Goal: Information Seeking & Learning: Learn about a topic

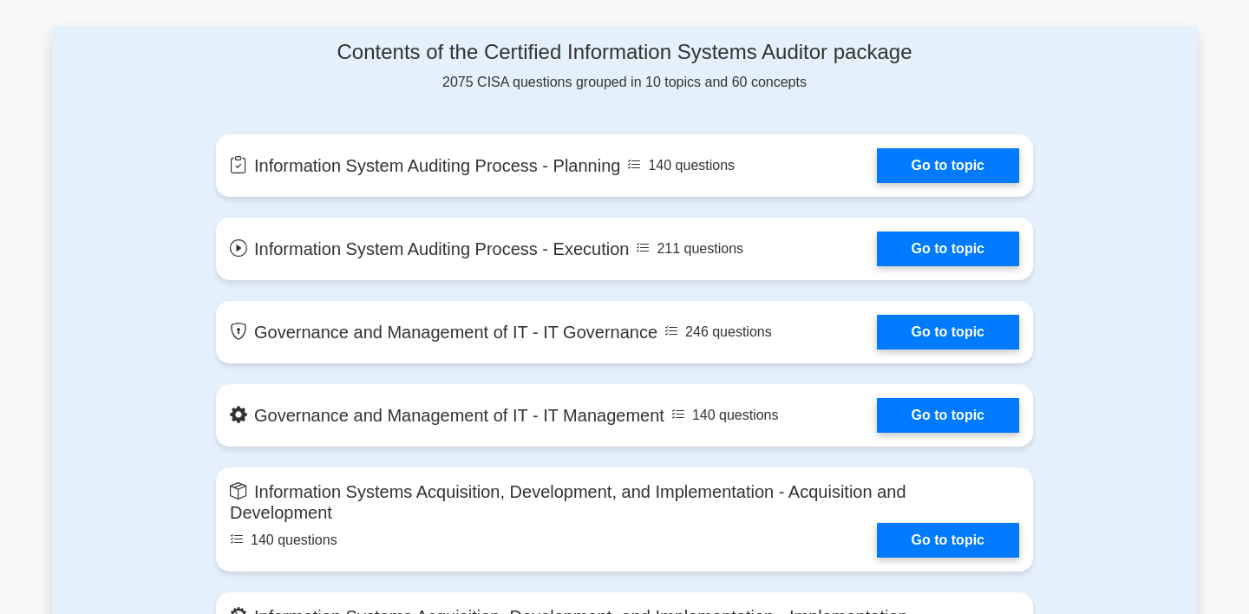
scroll to position [895, 0]
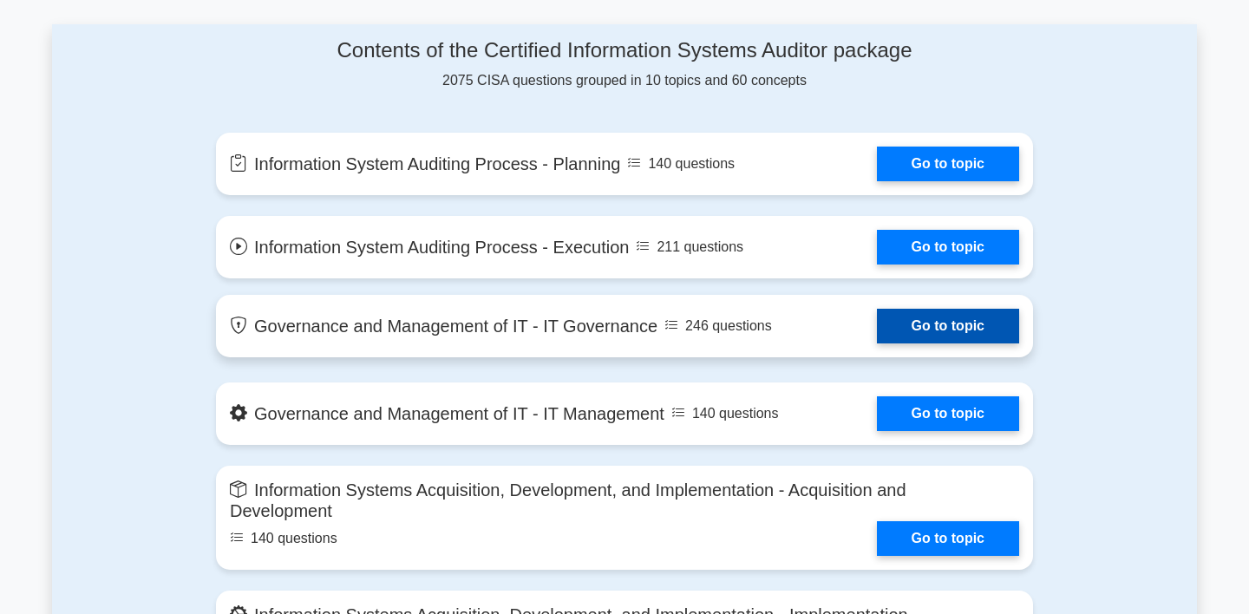
click at [892, 324] on link "Go to topic" at bounding box center [948, 326] width 142 height 35
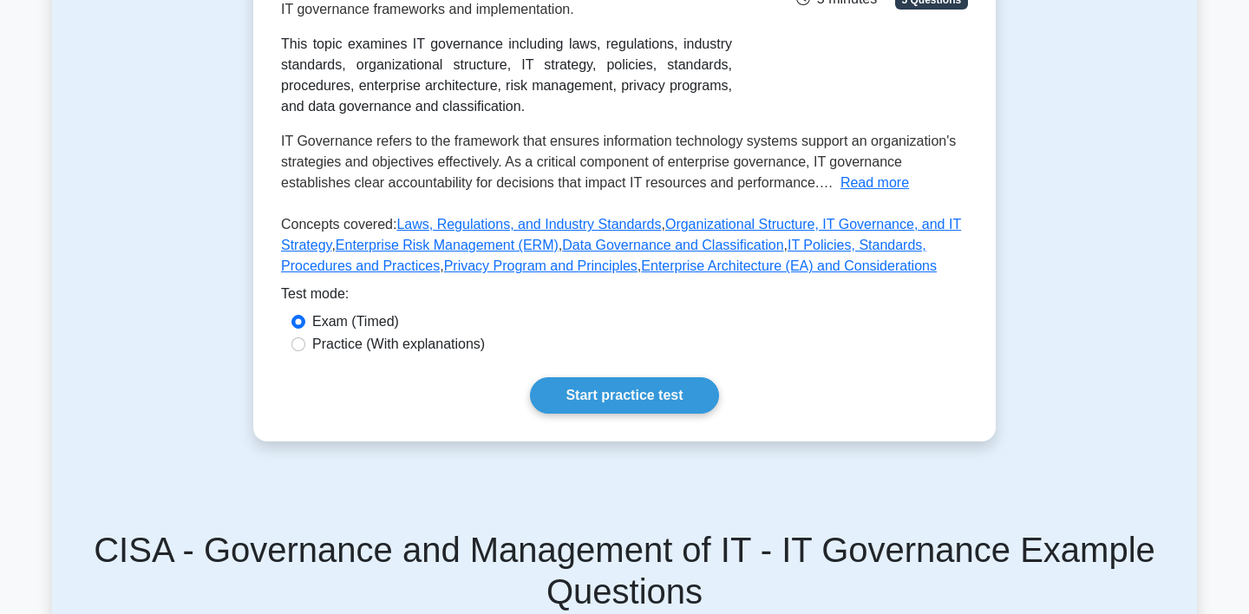
scroll to position [383, 0]
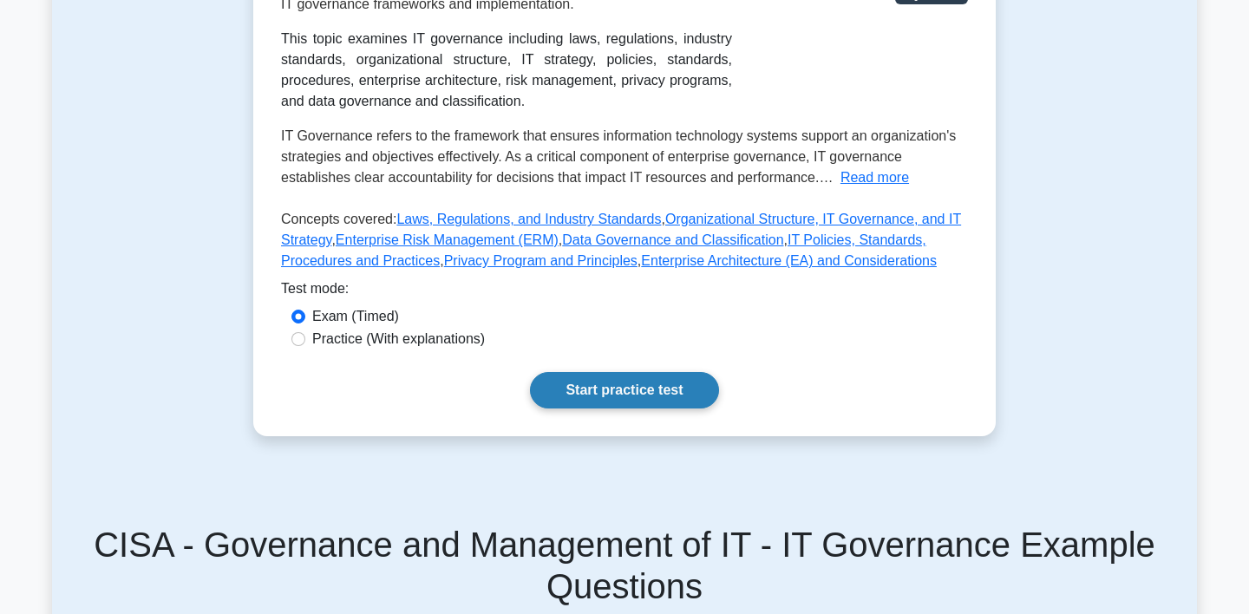
click at [654, 391] on link "Start practice test" at bounding box center [624, 390] width 188 height 36
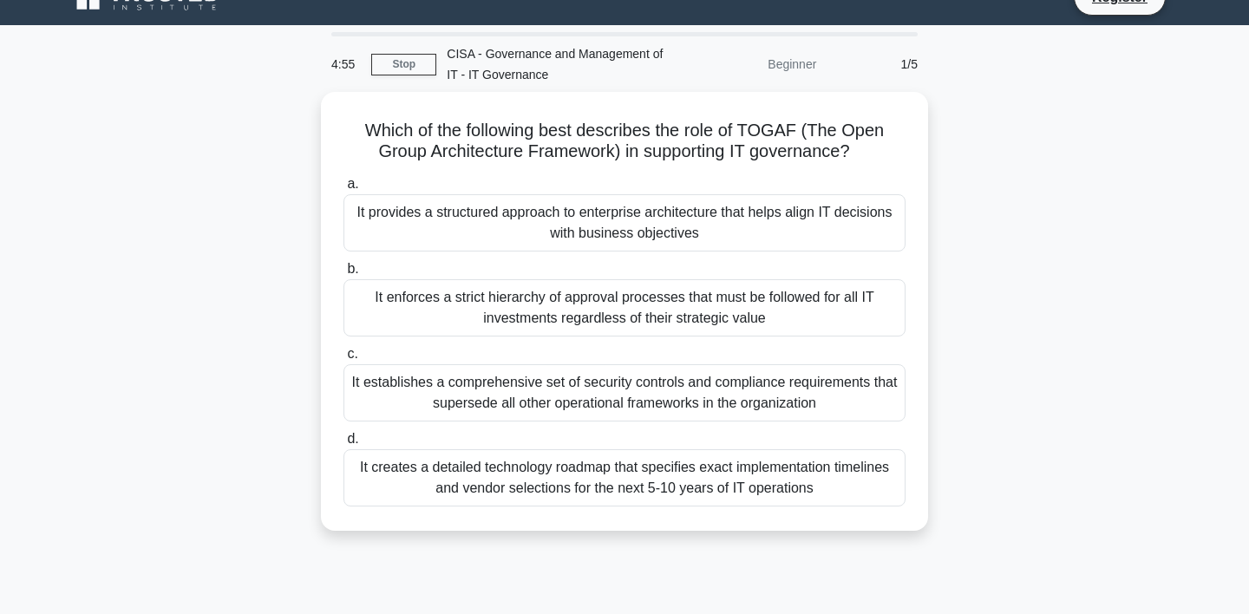
scroll to position [32, 0]
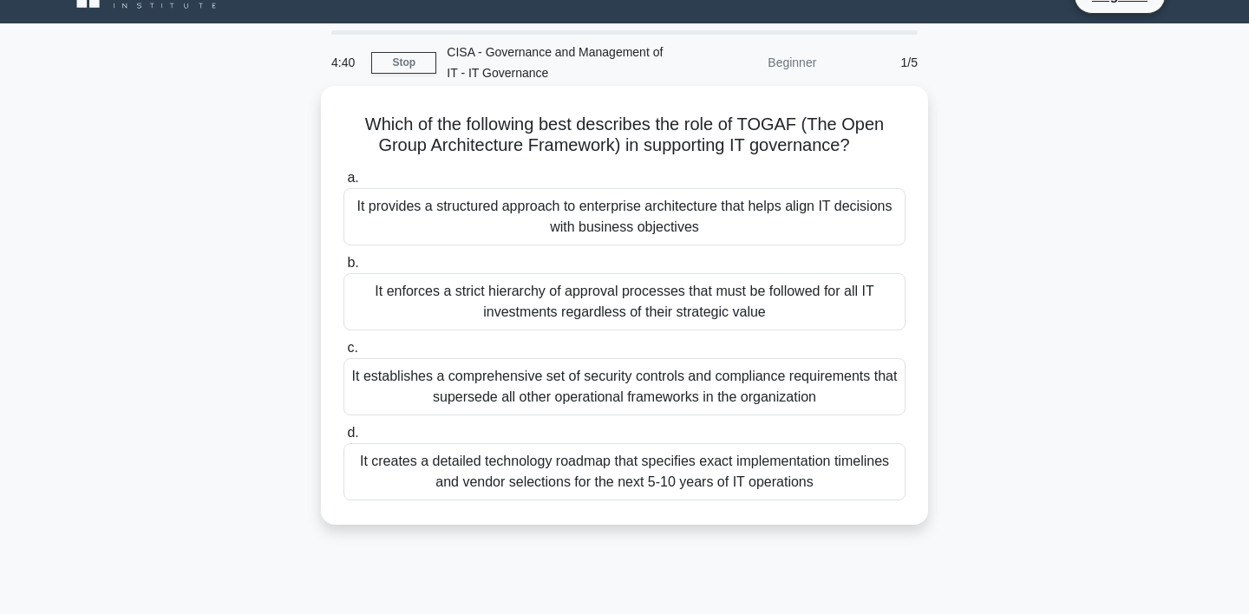
click at [667, 214] on div "It provides a structured approach to enterprise architecture that helps align I…" at bounding box center [624, 216] width 562 height 57
click at [343, 184] on input "a. It provides a structured approach to enterprise architecture that helps alig…" at bounding box center [343, 178] width 0 height 11
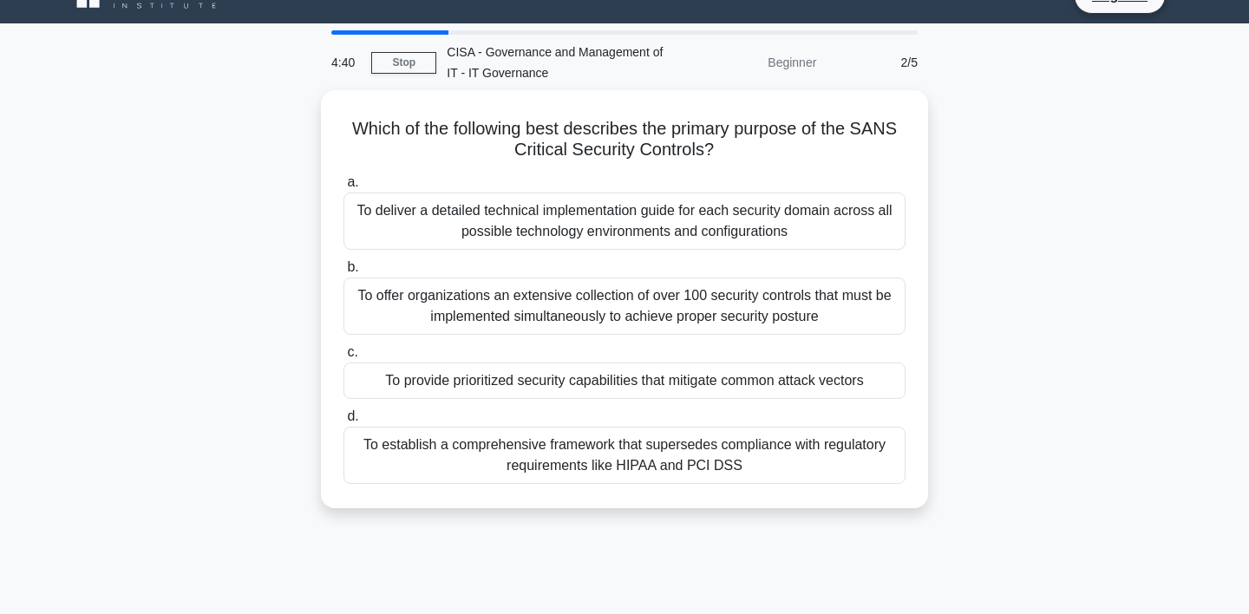
scroll to position [0, 0]
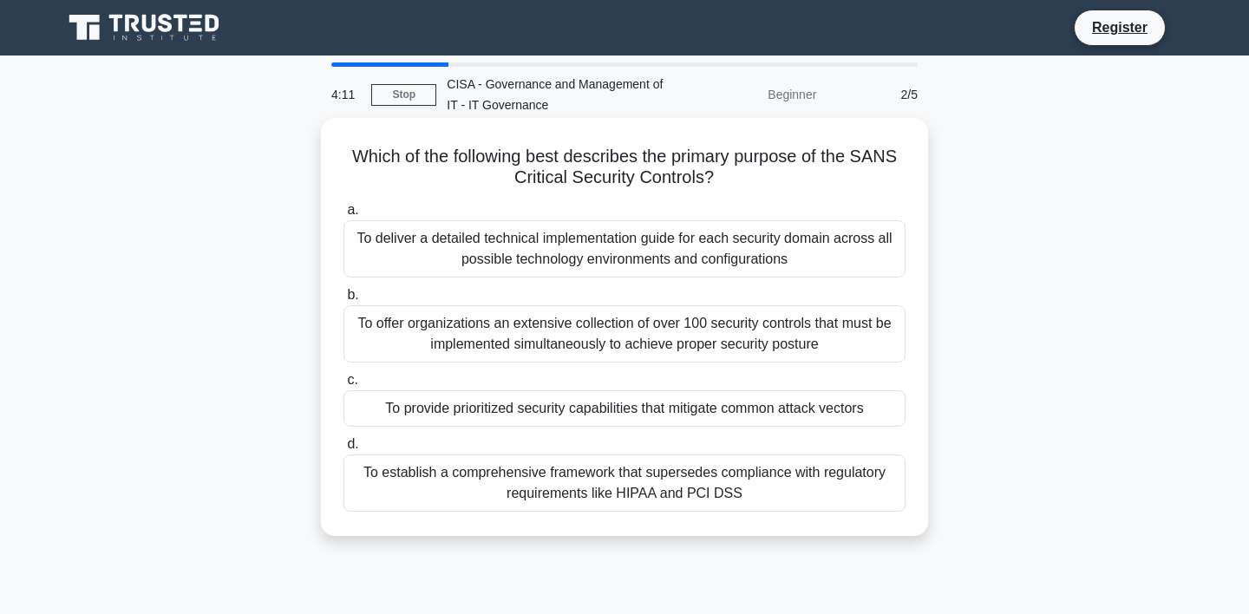
click at [728, 408] on div "To provide prioritized security capabilities that mitigate common attack vectors" at bounding box center [624, 408] width 562 height 36
click at [343, 386] on input "c. To provide prioritized security capabilities that mitigate common attack vec…" at bounding box center [343, 380] width 0 height 11
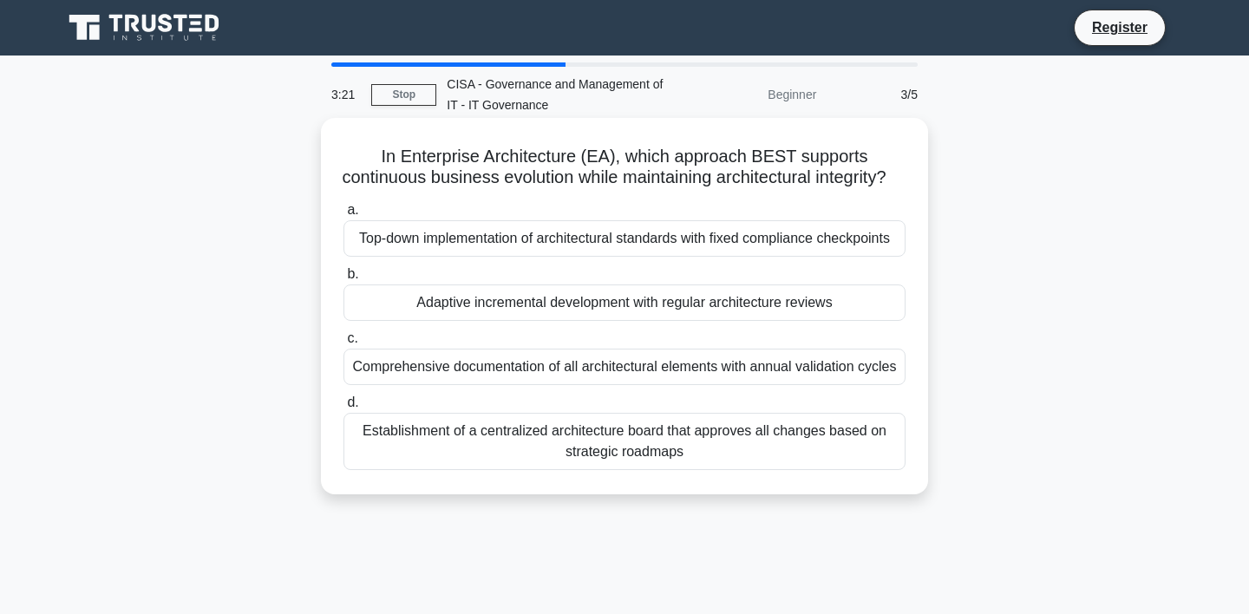
click at [827, 257] on div "Top-down implementation of architectural standards with fixed compliance checkp…" at bounding box center [624, 238] width 562 height 36
click at [343, 216] on input "a. Top-down implementation of architectural standards with fixed compliance che…" at bounding box center [343, 210] width 0 height 11
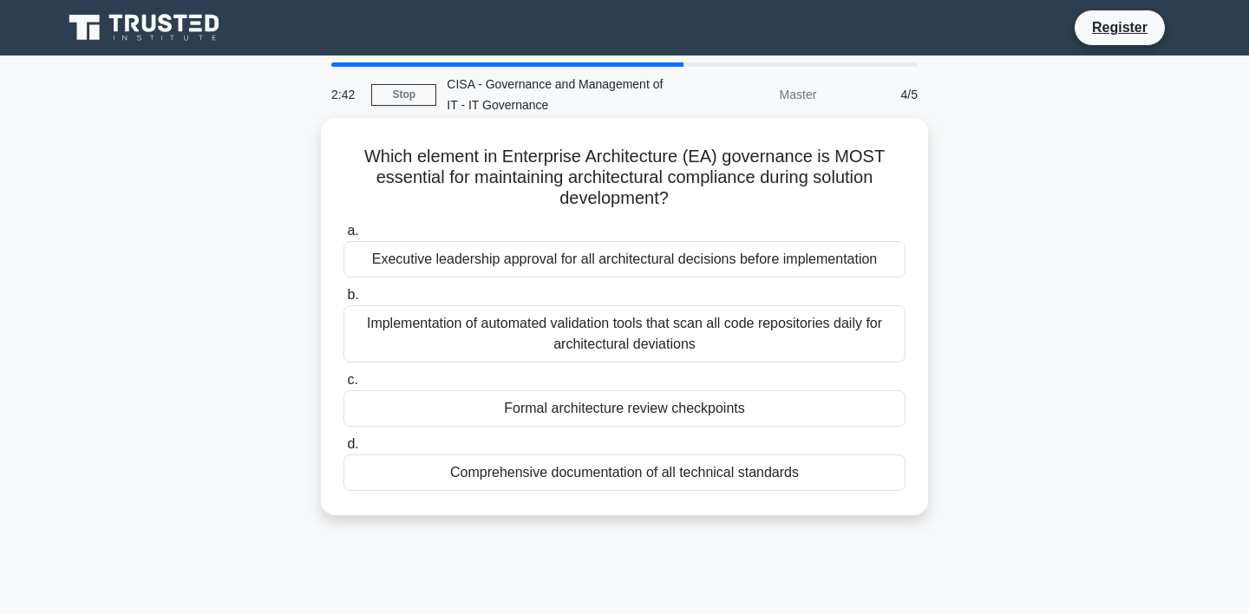
click at [812, 269] on div "Executive leadership approval for all architectural decisions before implementa…" at bounding box center [624, 259] width 562 height 36
click at [343, 237] on input "a. Executive leadership approval for all architectural decisions before impleme…" at bounding box center [343, 230] width 0 height 11
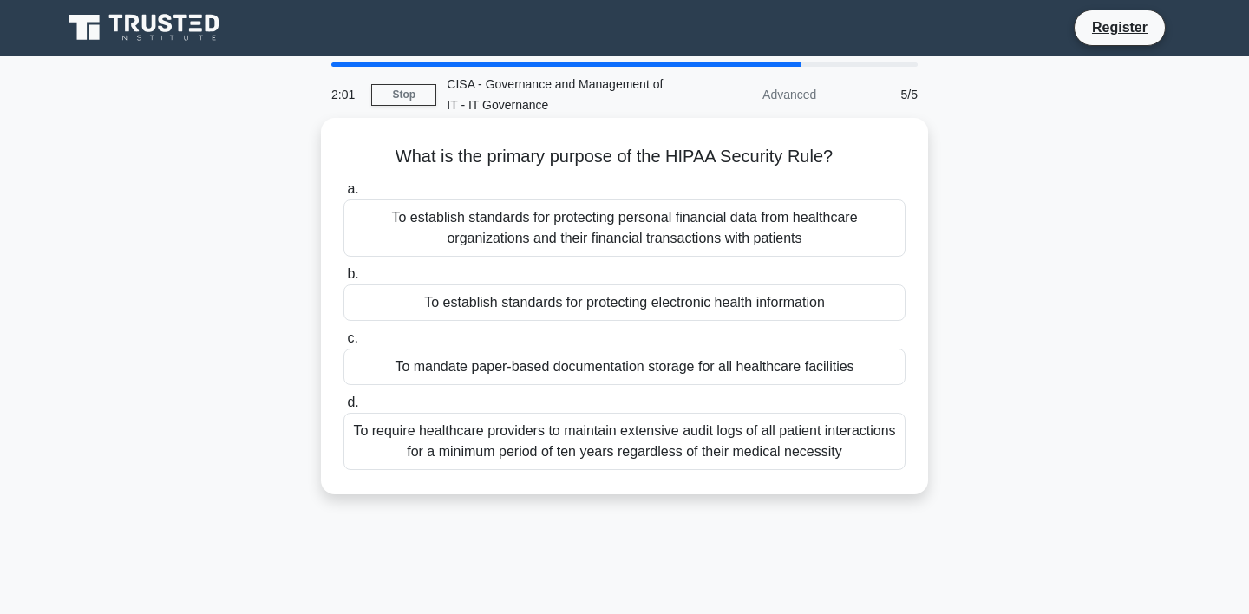
click at [702, 232] on div "To establish standards for protecting personal financial data from healthcare o…" at bounding box center [624, 227] width 562 height 57
click at [343, 195] on input "a. To establish standards for protecting personal financial data from healthcar…" at bounding box center [343, 189] width 0 height 11
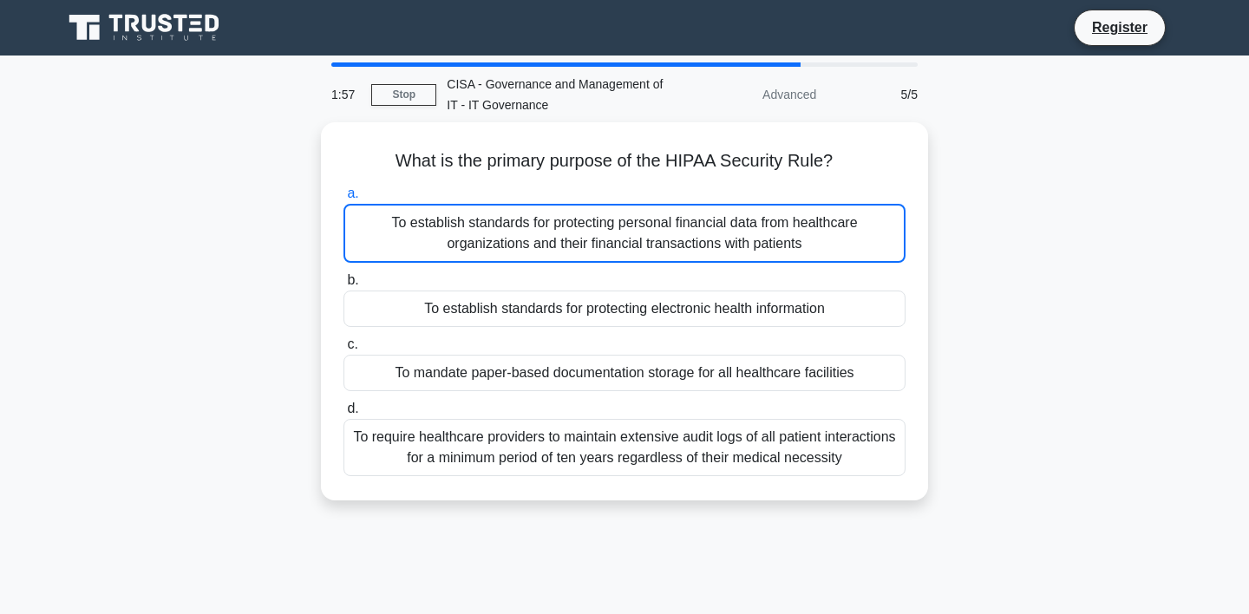
click at [155, 23] on icon at bounding box center [150, 23] width 14 height 17
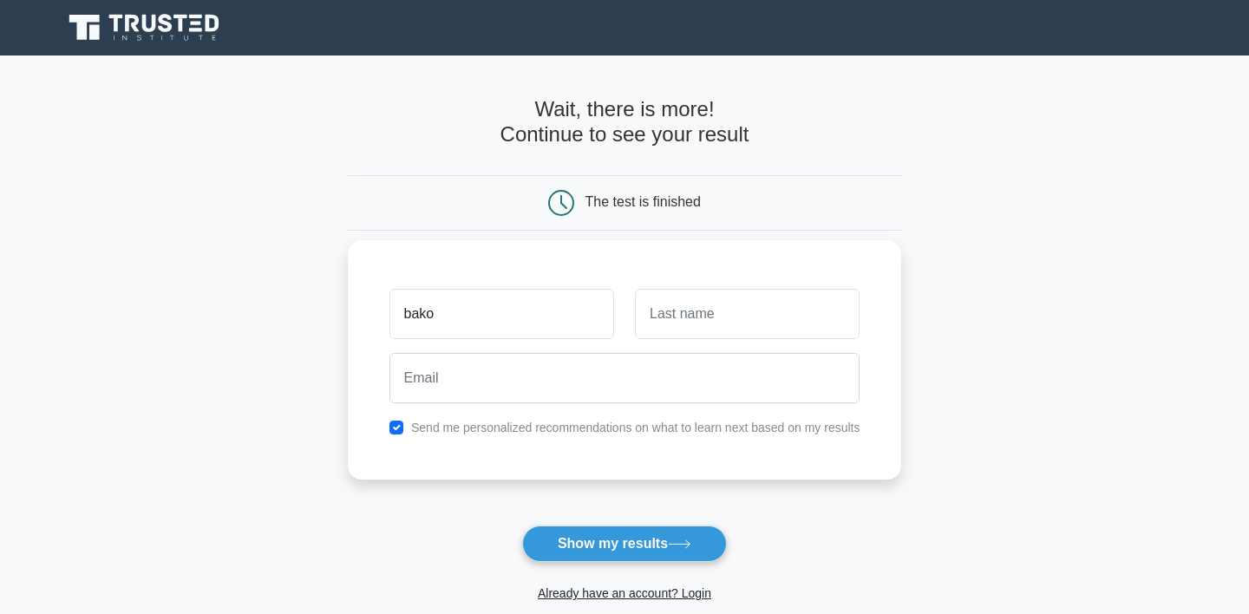
type input "bako"
type input "sultan"
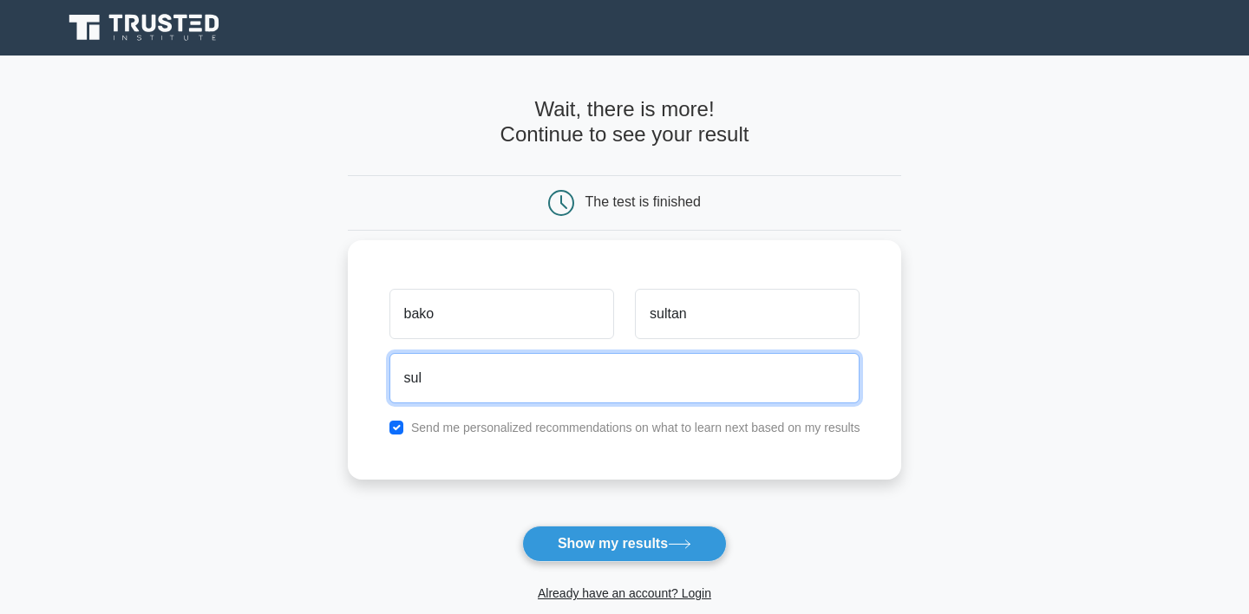
type input "sultanov_bakhrom@mail.ru"
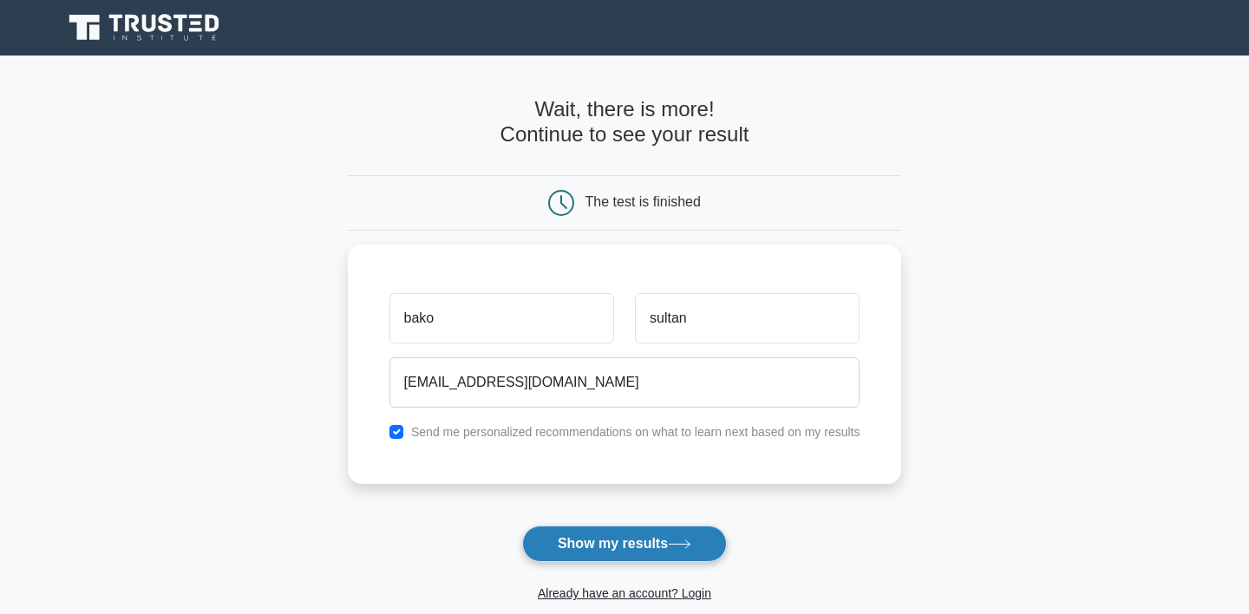
click at [573, 542] on button "Show my results" at bounding box center [624, 543] width 205 height 36
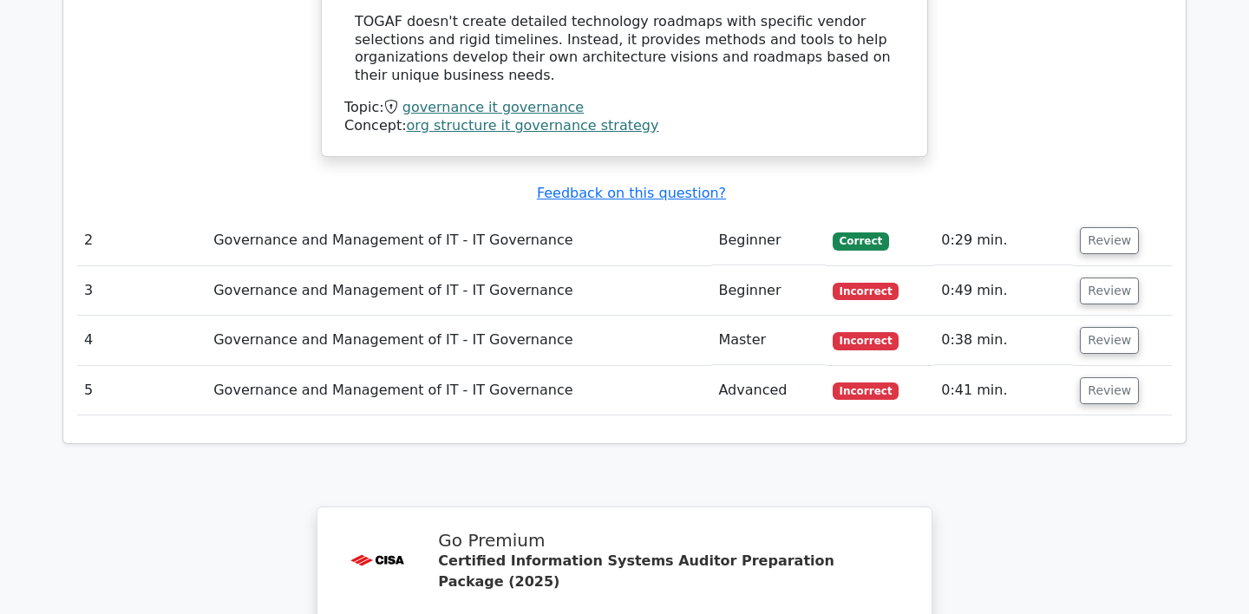
scroll to position [2218, 0]
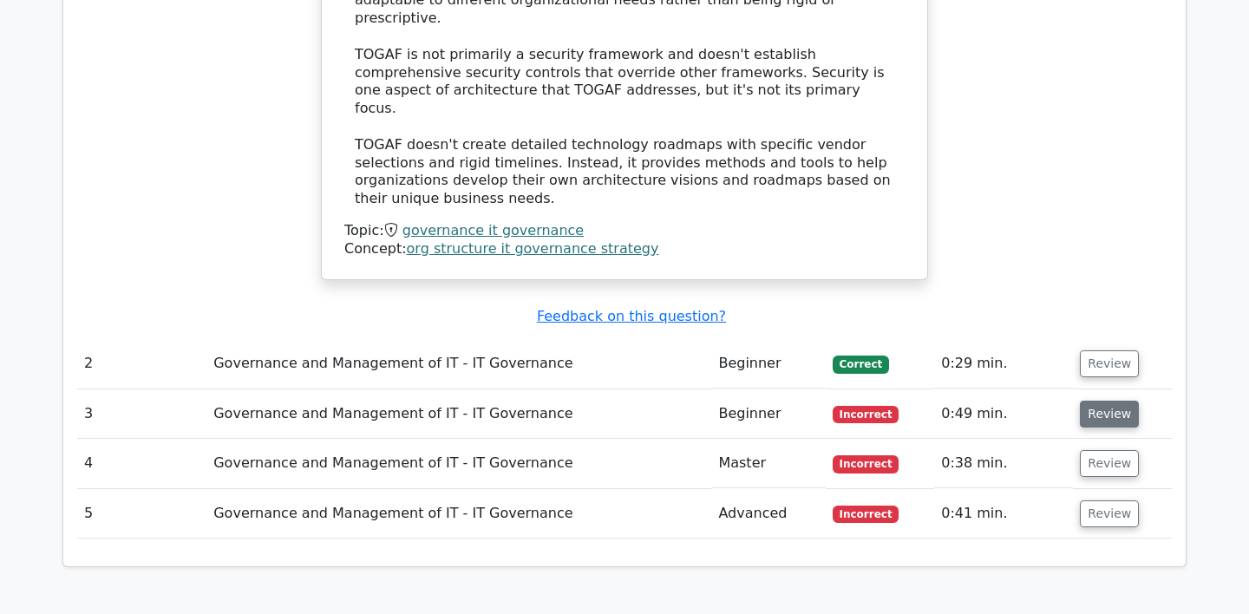
click at [1087, 401] on button "Review" at bounding box center [1109, 414] width 59 height 27
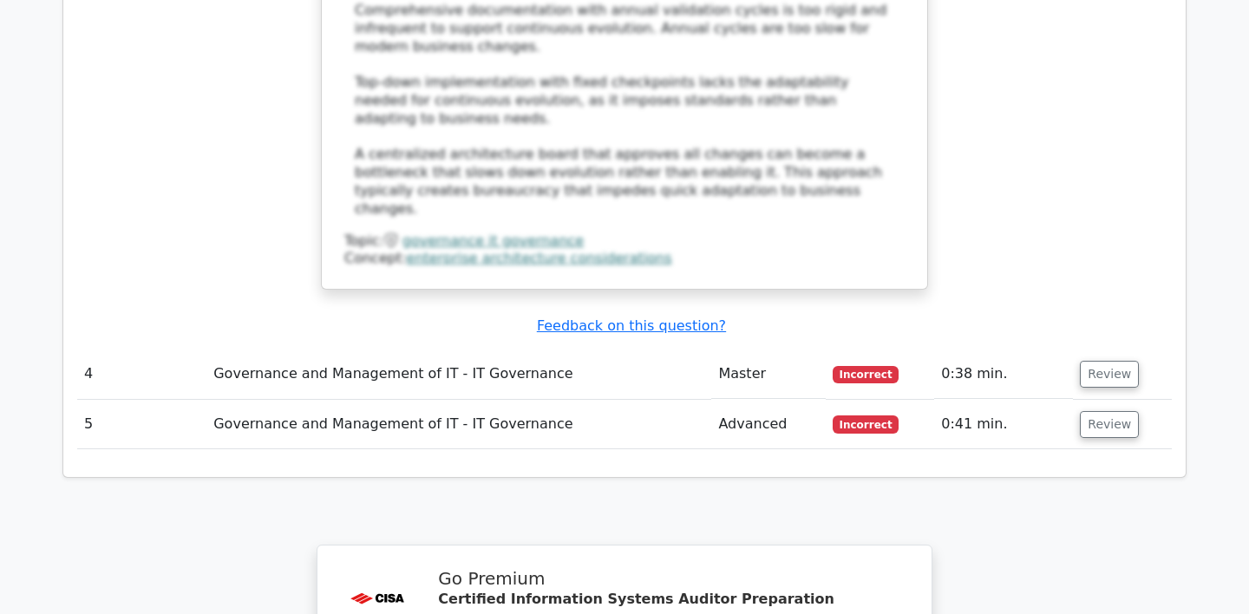
scroll to position [3338, 0]
click at [1116, 362] on button "Review" at bounding box center [1109, 375] width 59 height 27
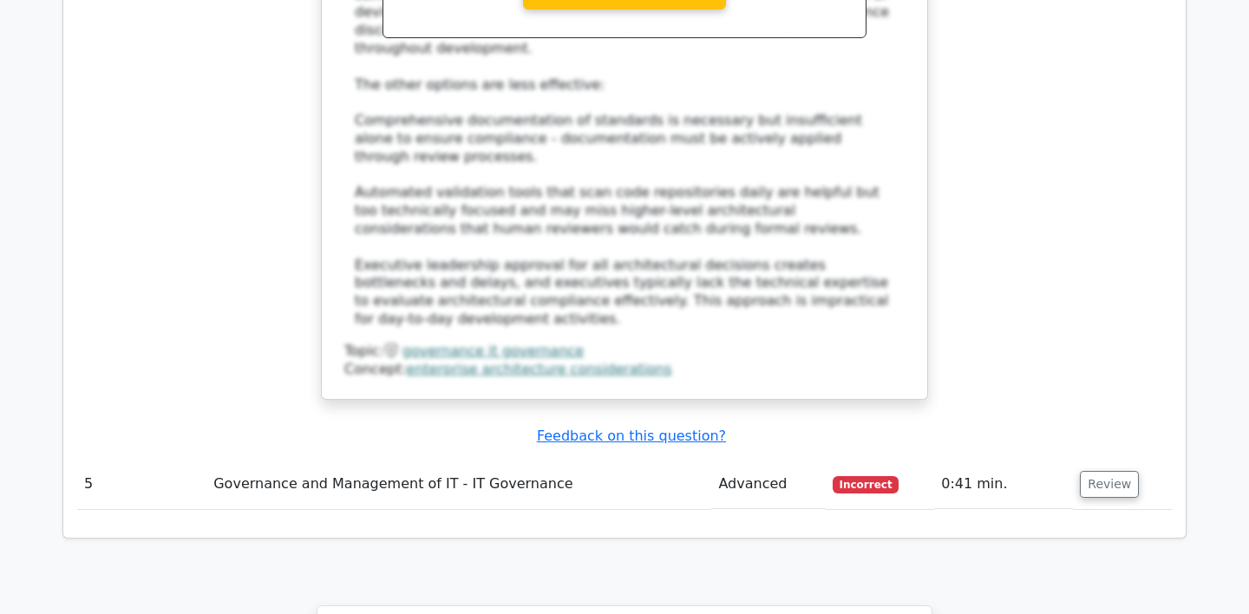
scroll to position [4328, 0]
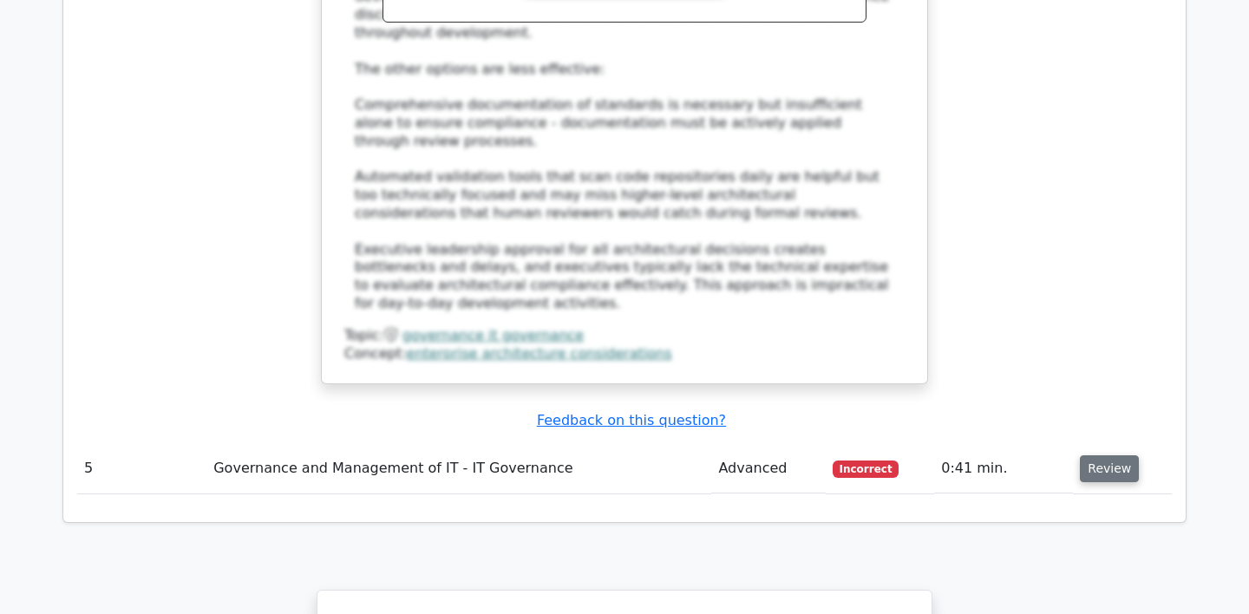
click at [1102, 455] on button "Review" at bounding box center [1109, 468] width 59 height 27
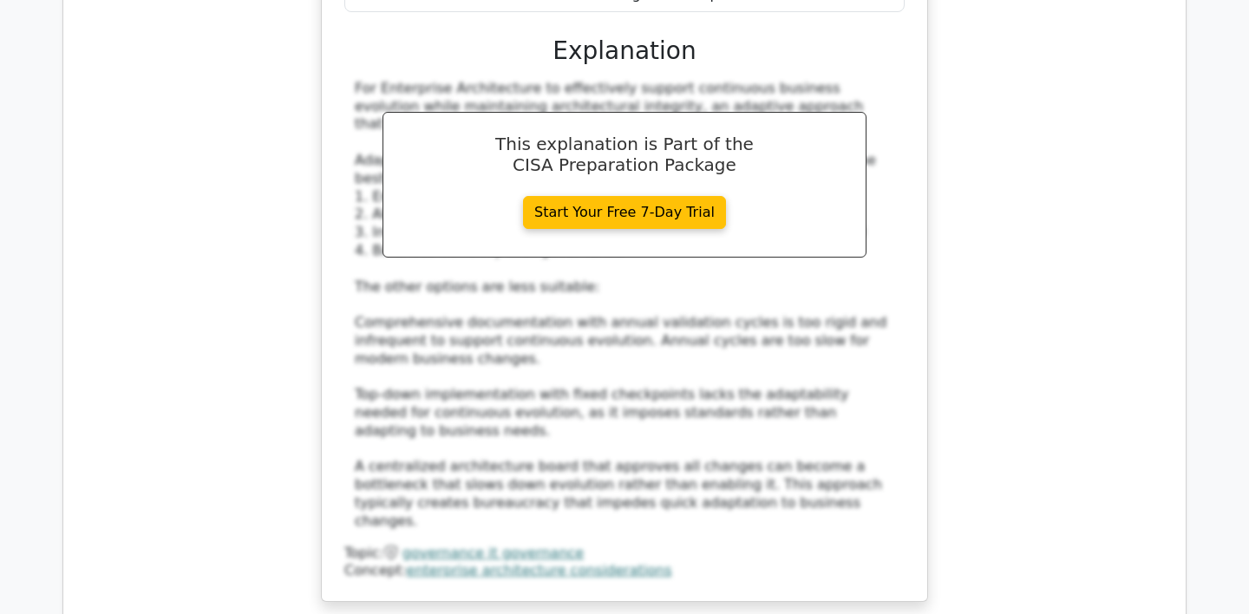
scroll to position [2885, 0]
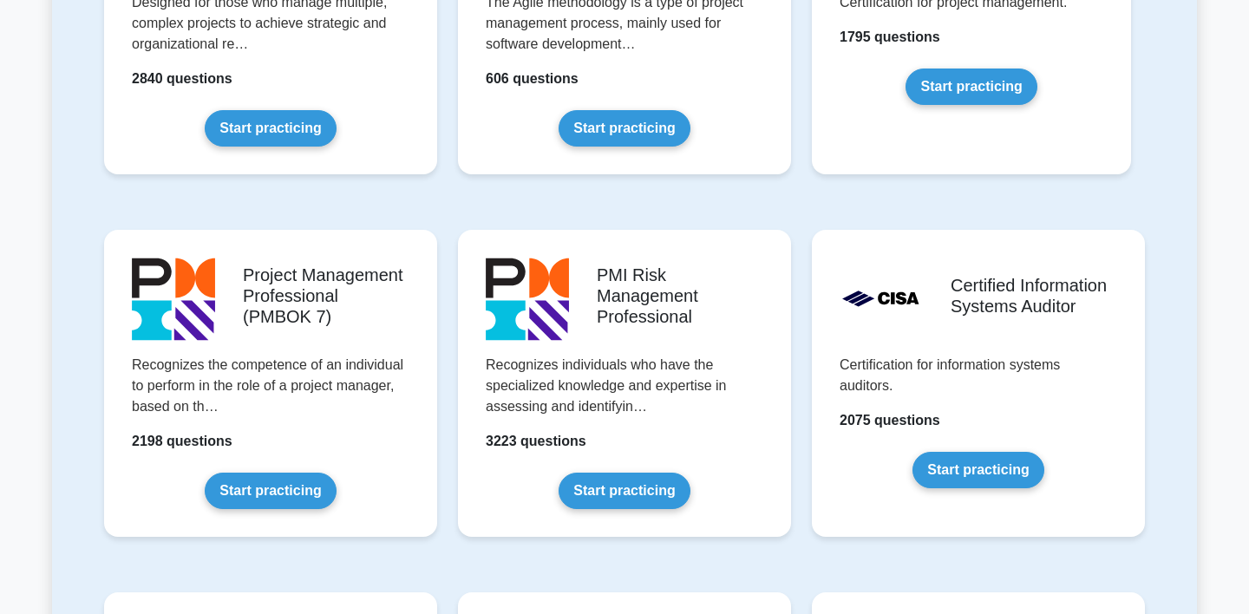
scroll to position [1292, 0]
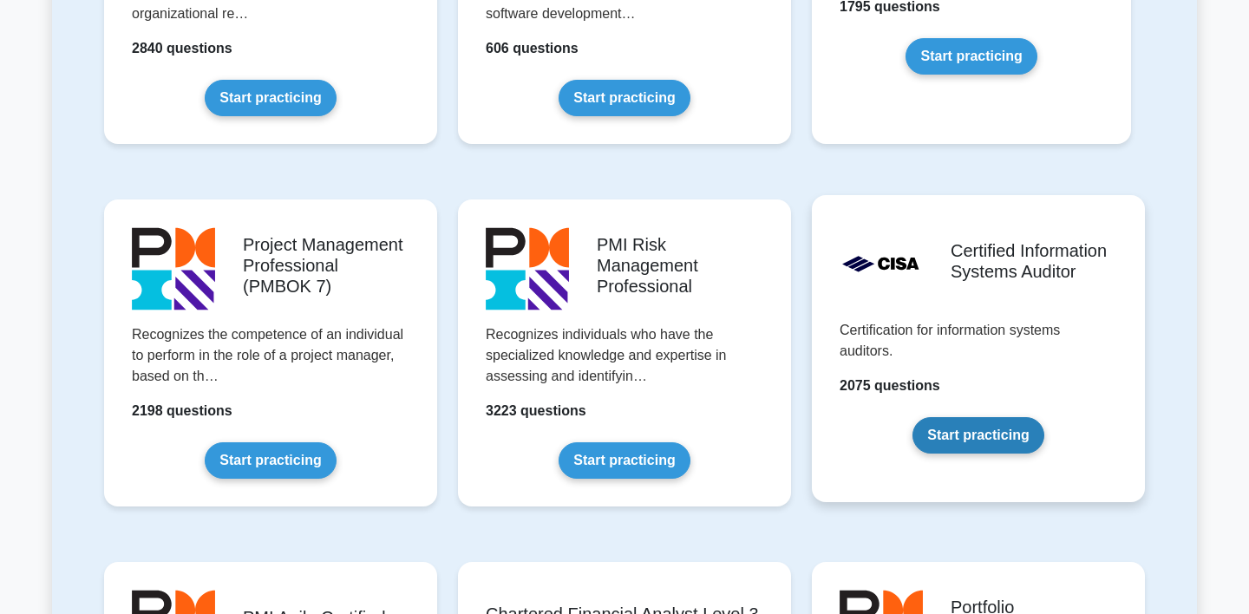
click at [977, 441] on link "Start practicing" at bounding box center [977, 435] width 131 height 36
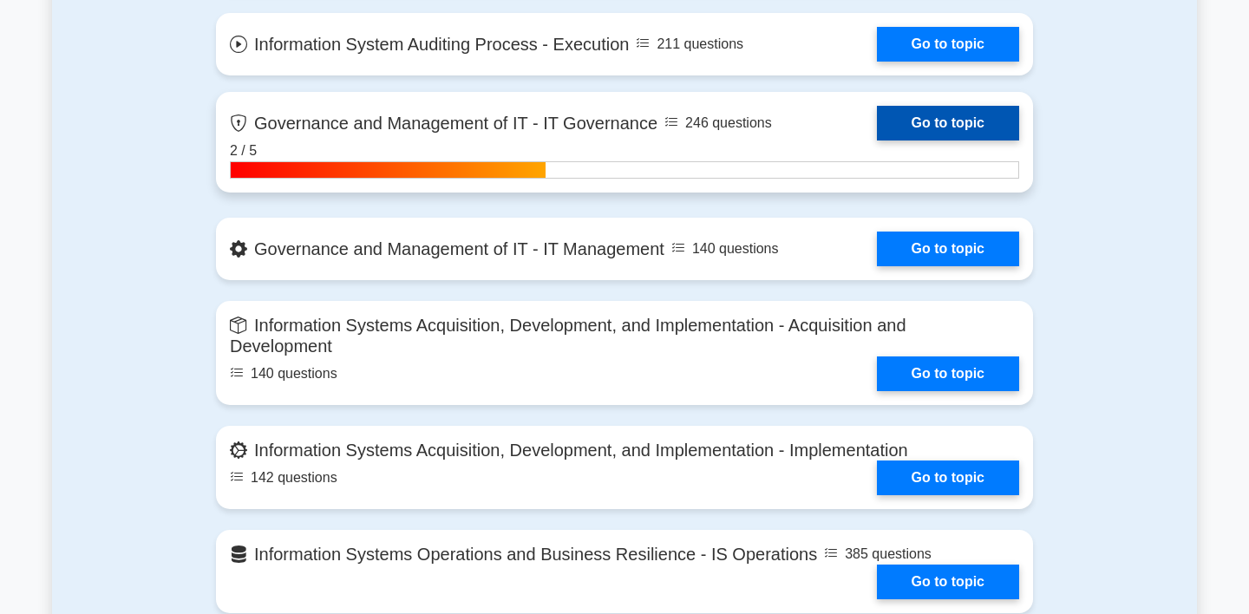
scroll to position [1334, 0]
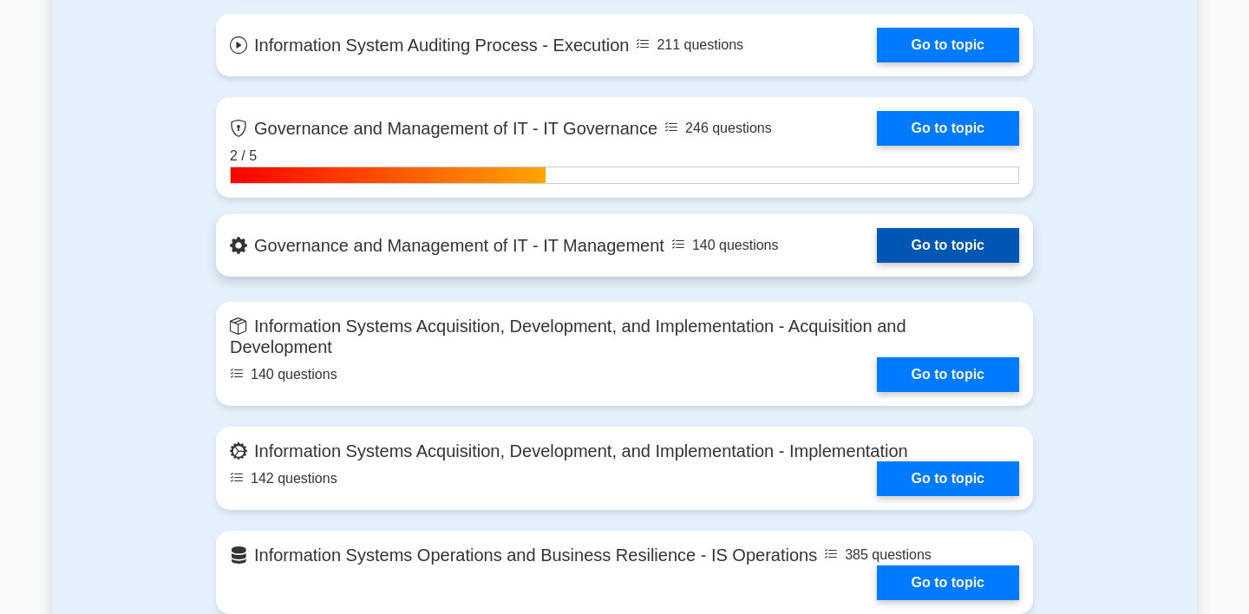
click at [911, 238] on link "Go to topic" at bounding box center [948, 245] width 142 height 35
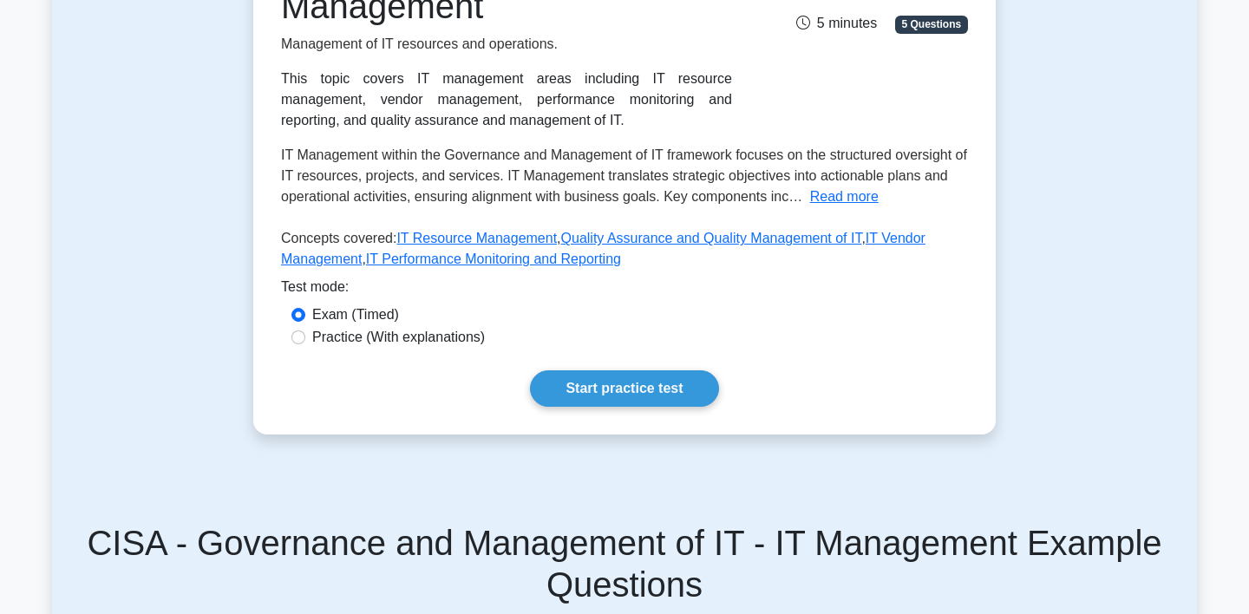
scroll to position [531, 0]
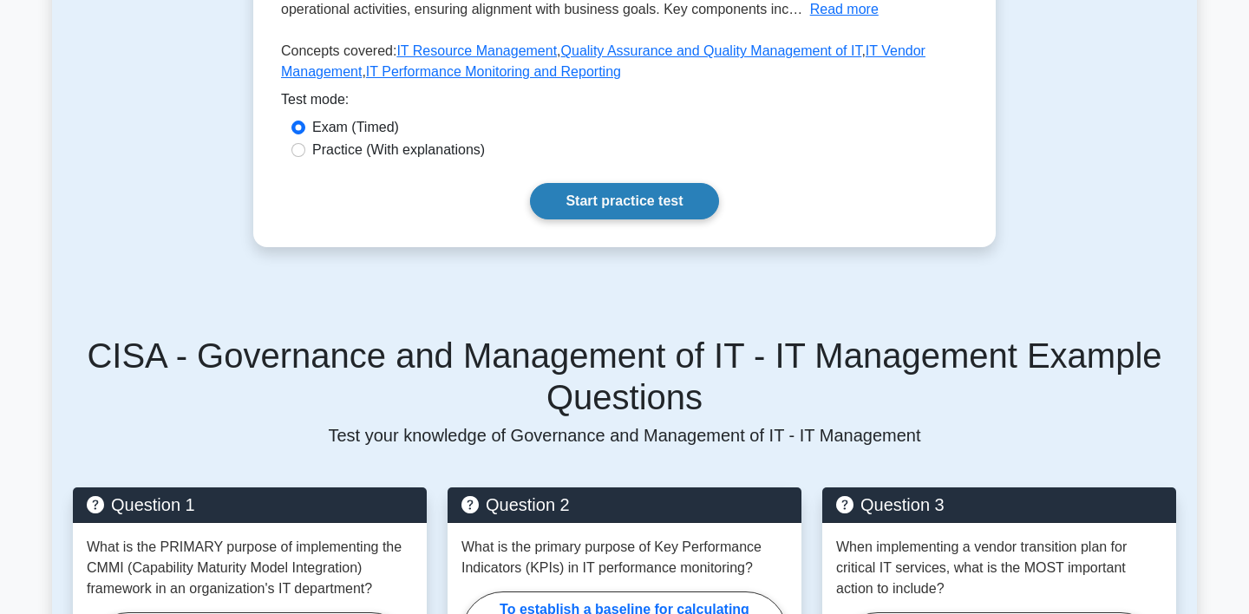
click at [614, 195] on link "Start practice test" at bounding box center [624, 201] width 188 height 36
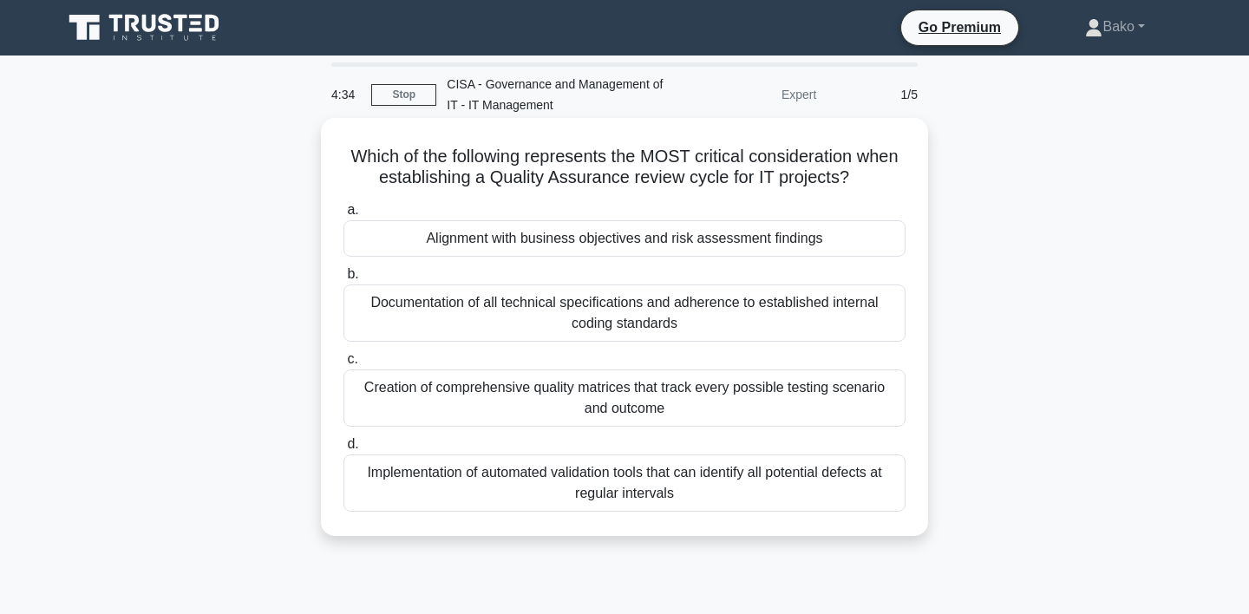
click at [610, 247] on div "Alignment with business objectives and risk assessment findings" at bounding box center [624, 238] width 562 height 36
click at [343, 216] on input "a. Alignment with business objectives and risk assessment findings" at bounding box center [343, 210] width 0 height 11
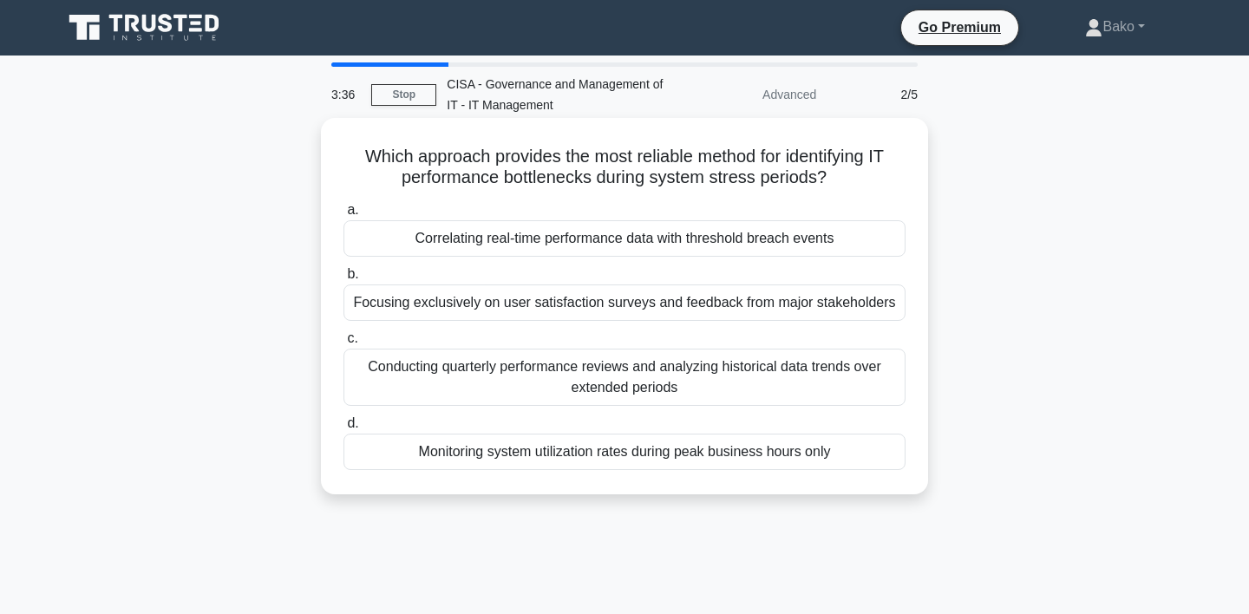
click at [731, 242] on div "Correlating real-time performance data with threshold breach events" at bounding box center [624, 238] width 562 height 36
click at [343, 216] on input "a. Correlating real-time performance data with threshold breach events" at bounding box center [343, 210] width 0 height 11
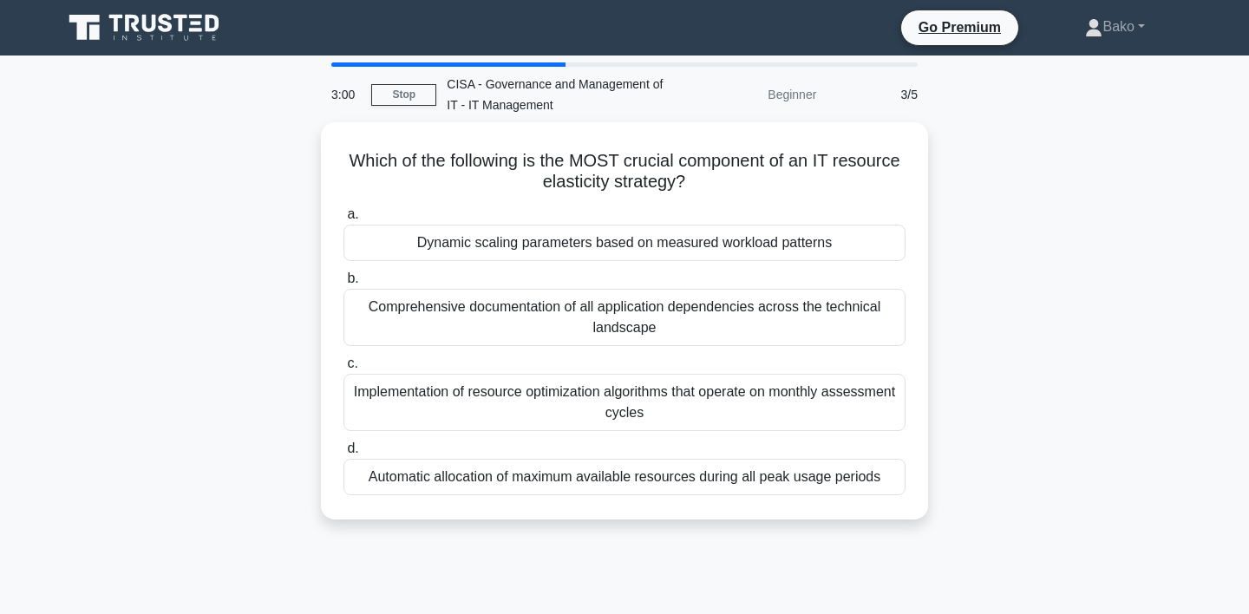
click at [731, 242] on div "Dynamic scaling parameters based on measured workload patterns" at bounding box center [624, 243] width 562 height 36
click at [343, 220] on input "a. Dynamic scaling parameters based on measured workload patterns" at bounding box center [343, 214] width 0 height 11
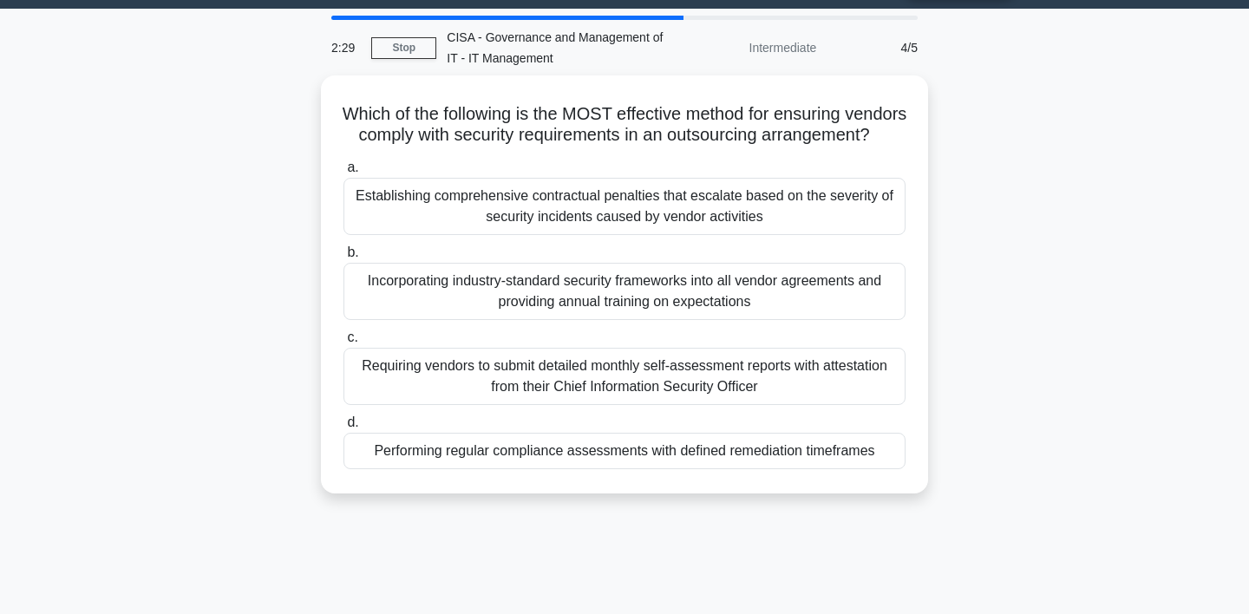
scroll to position [50, 0]
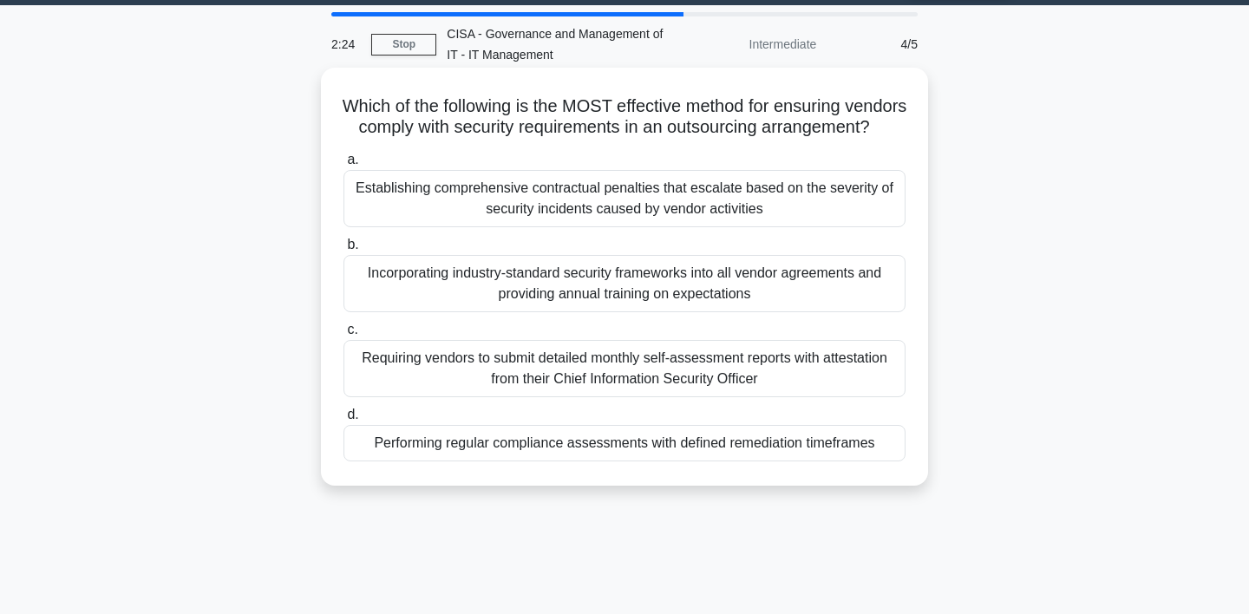
click at [591, 461] on div "Performing regular compliance assessments with defined remediation timeframes" at bounding box center [624, 443] width 562 height 36
click at [343, 421] on input "d. Performing regular compliance assessments with defined remediation timeframes" at bounding box center [343, 414] width 0 height 11
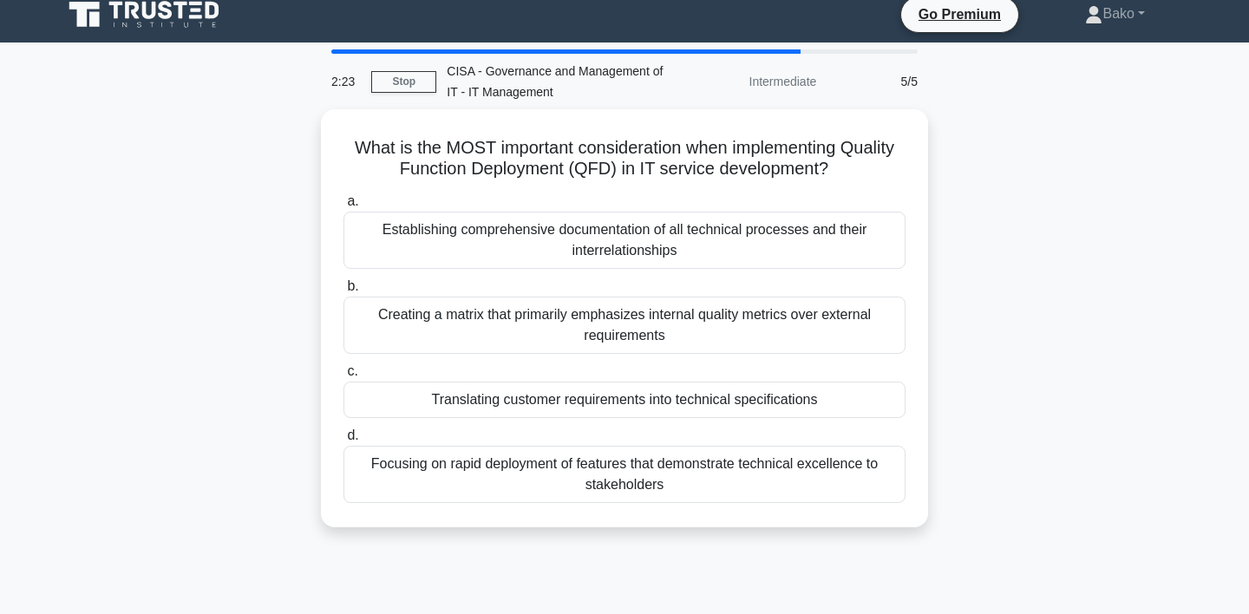
scroll to position [0, 0]
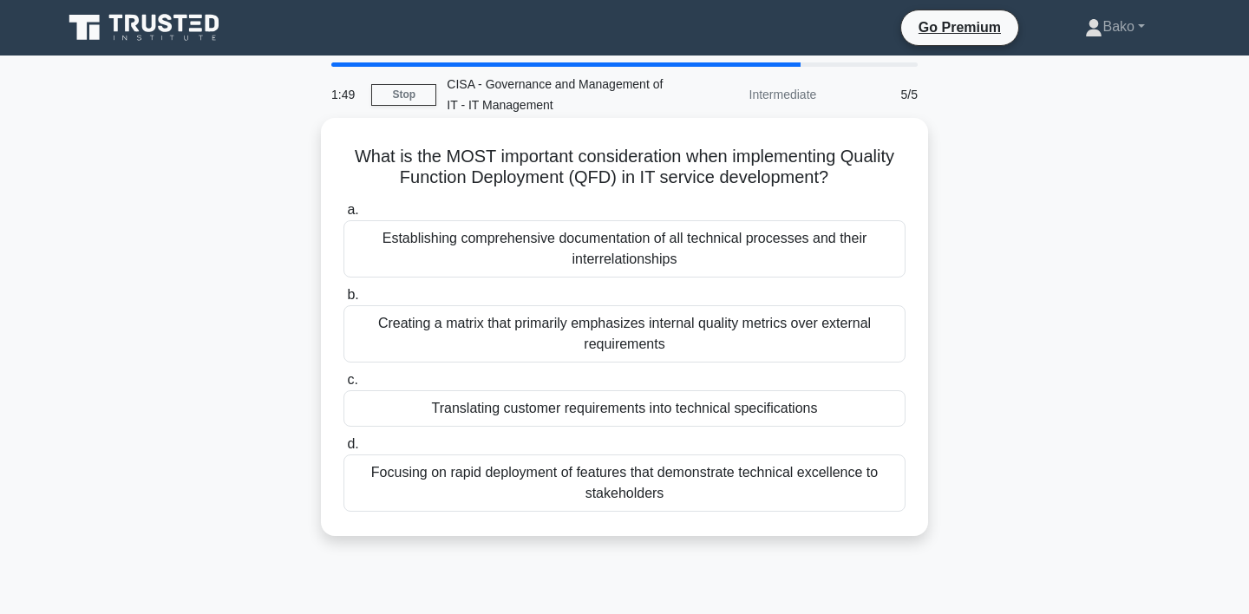
click at [624, 411] on div "Translating customer requirements into technical specifications" at bounding box center [624, 408] width 562 height 36
click at [343, 386] on input "c. Translating customer requirements into technical specifications" at bounding box center [343, 380] width 0 height 11
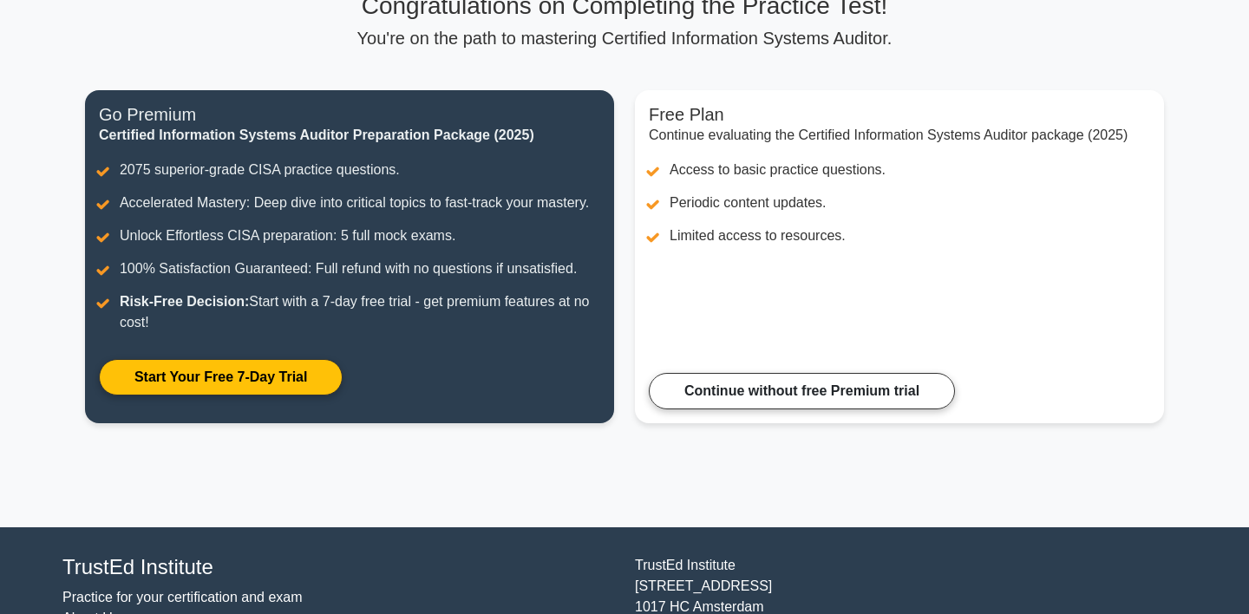
scroll to position [145, 0]
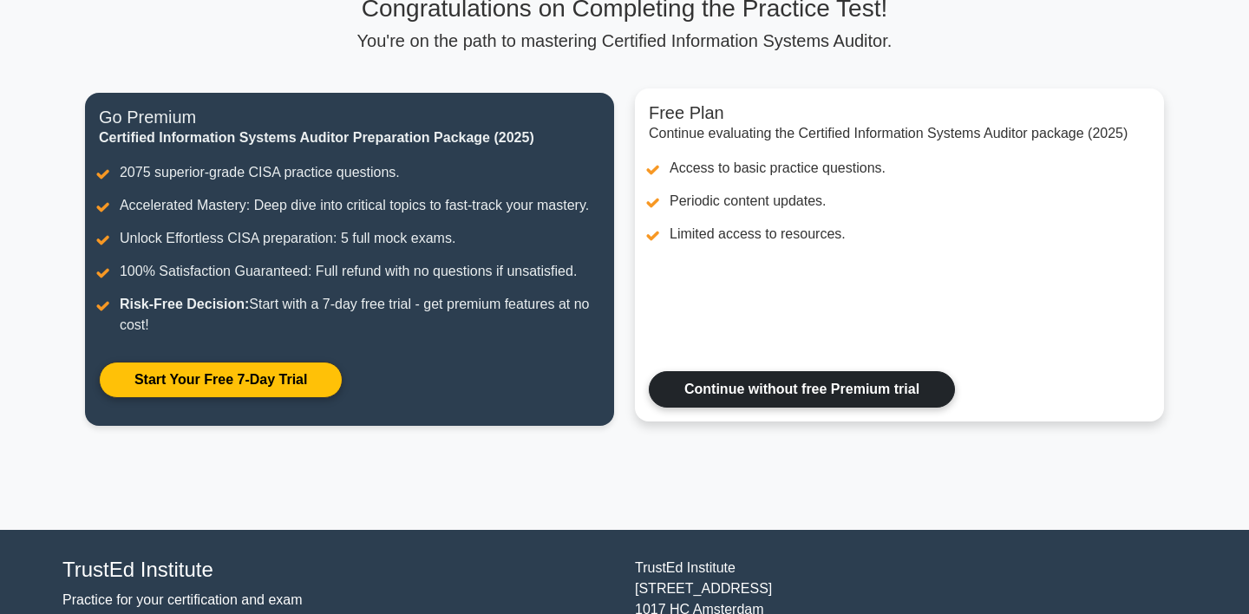
click at [668, 395] on link "Continue without free Premium trial" at bounding box center [802, 389] width 306 height 36
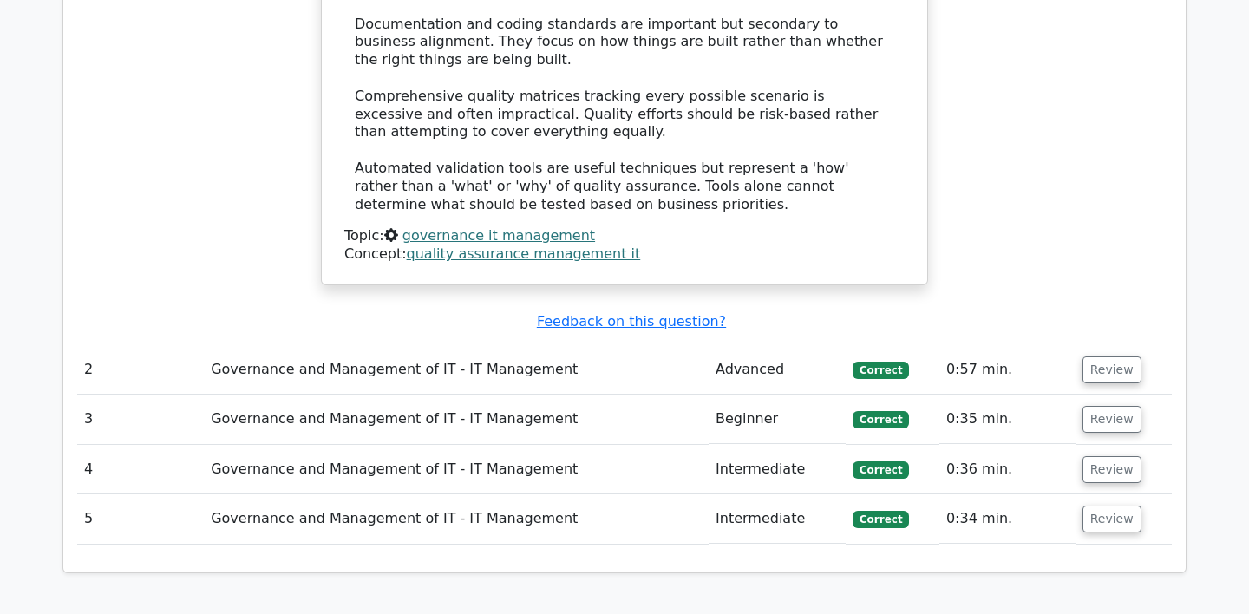
scroll to position [2092, 0]
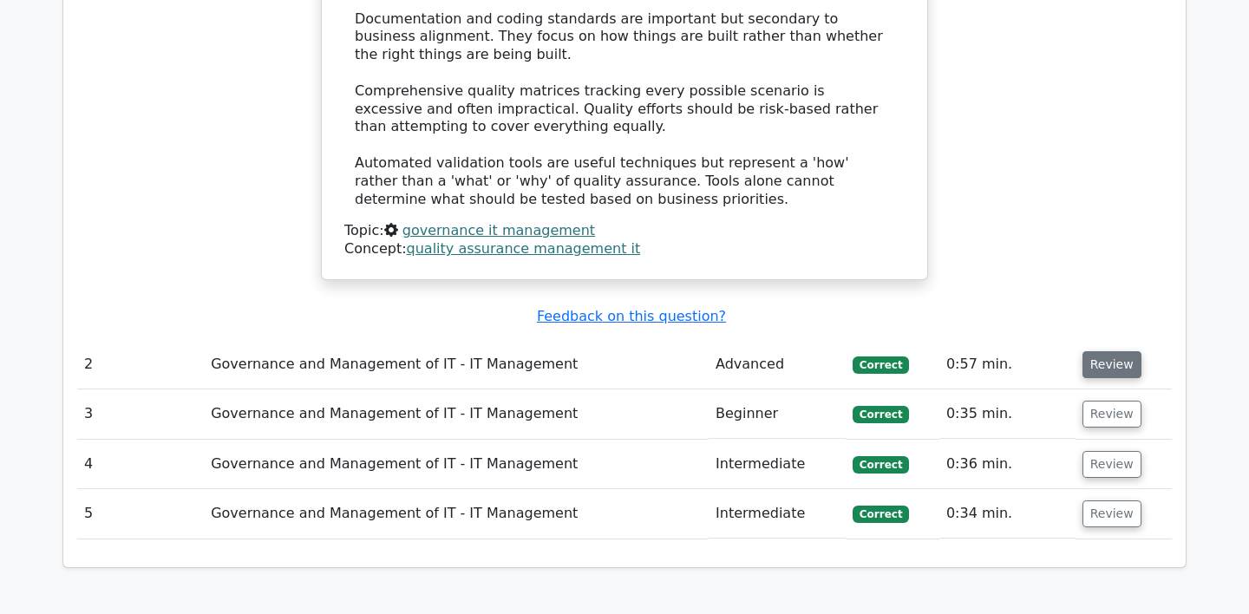
click at [1093, 351] on button "Review" at bounding box center [1111, 364] width 59 height 27
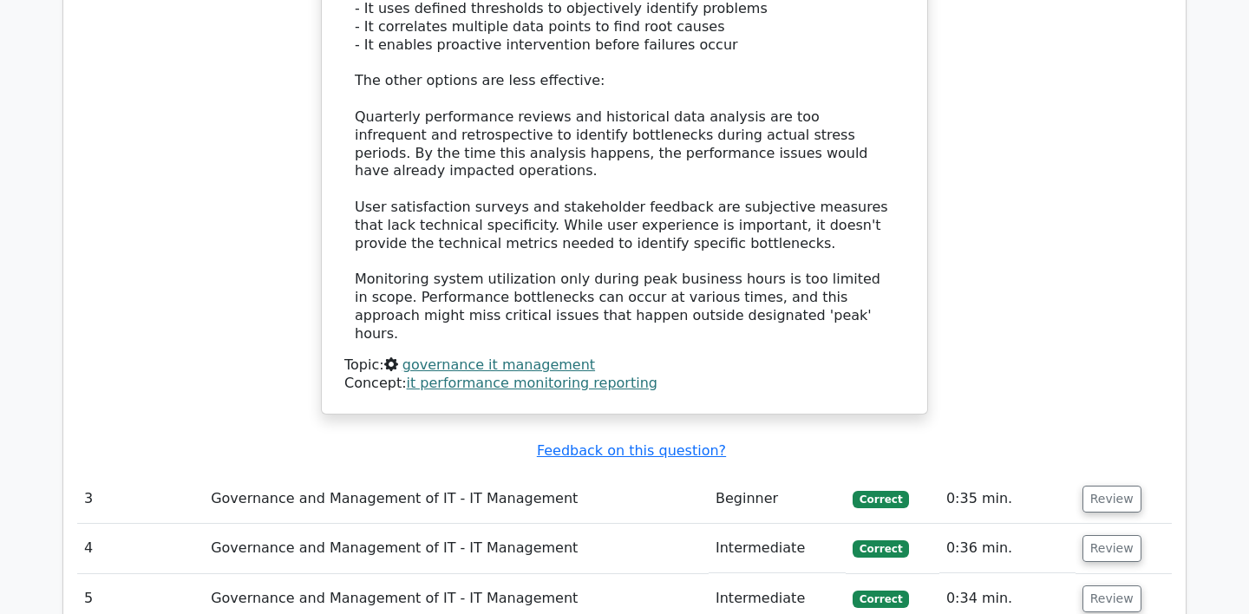
scroll to position [3060, 0]
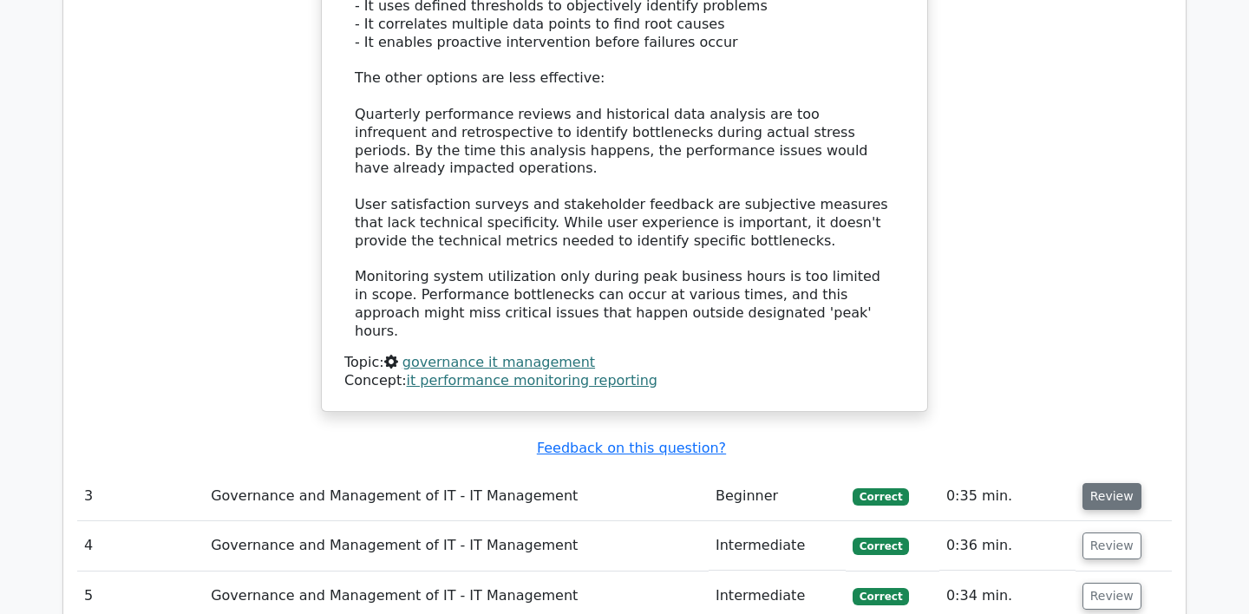
click at [1111, 483] on button "Review" at bounding box center [1111, 496] width 59 height 27
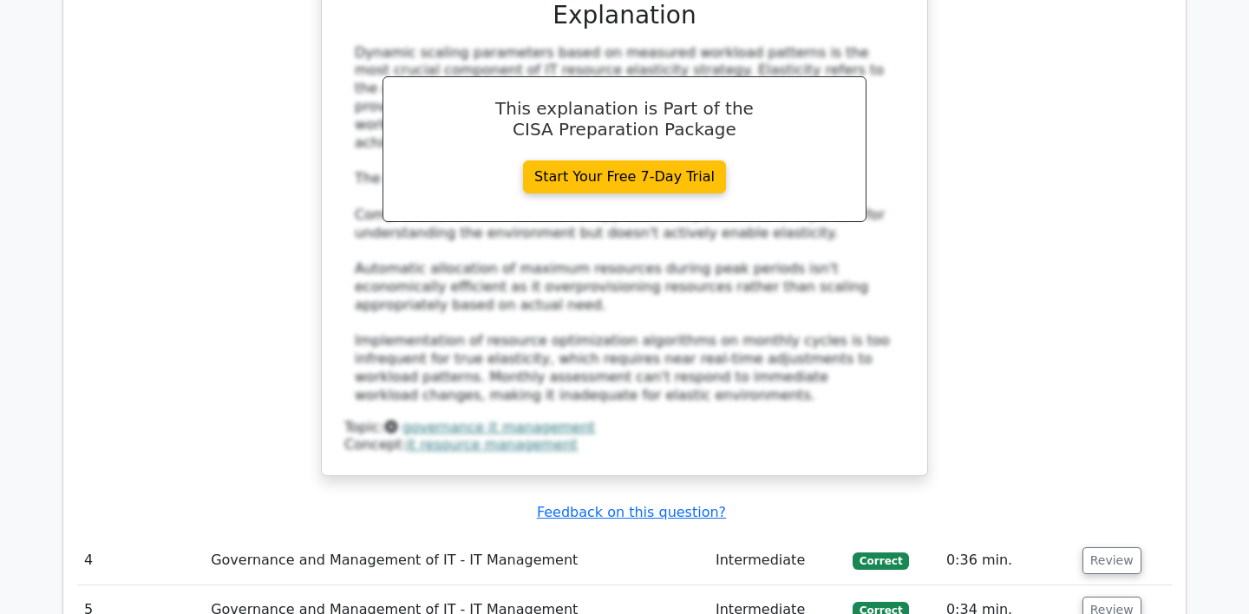
scroll to position [3970, 0]
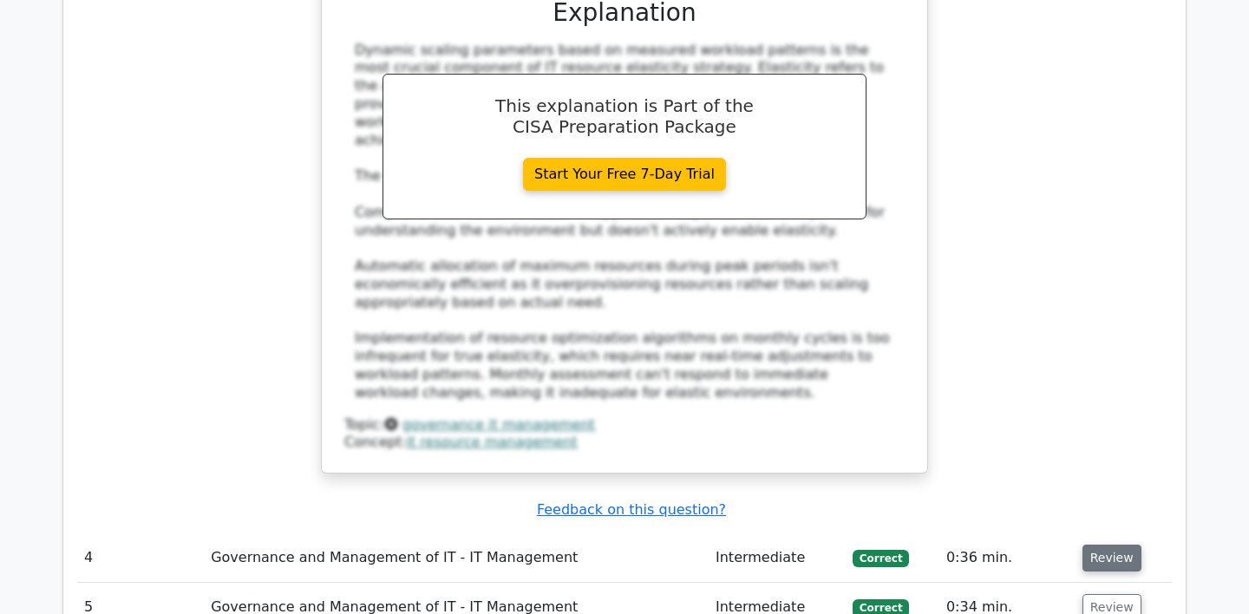
click at [1101, 545] on button "Review" at bounding box center [1111, 558] width 59 height 27
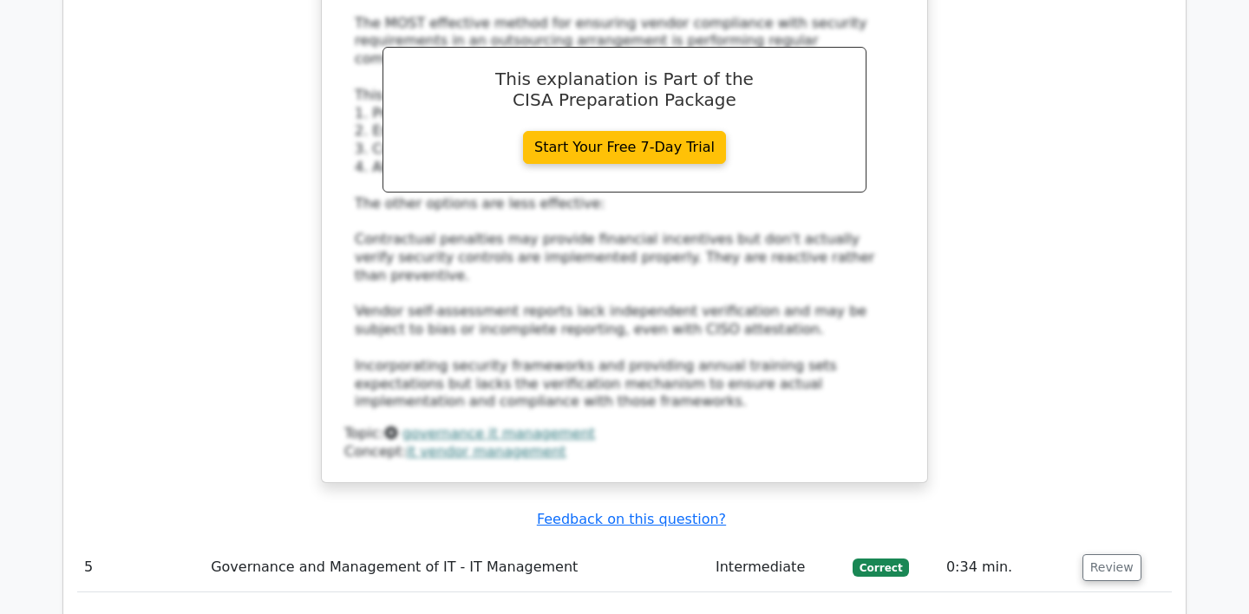
scroll to position [5014, 0]
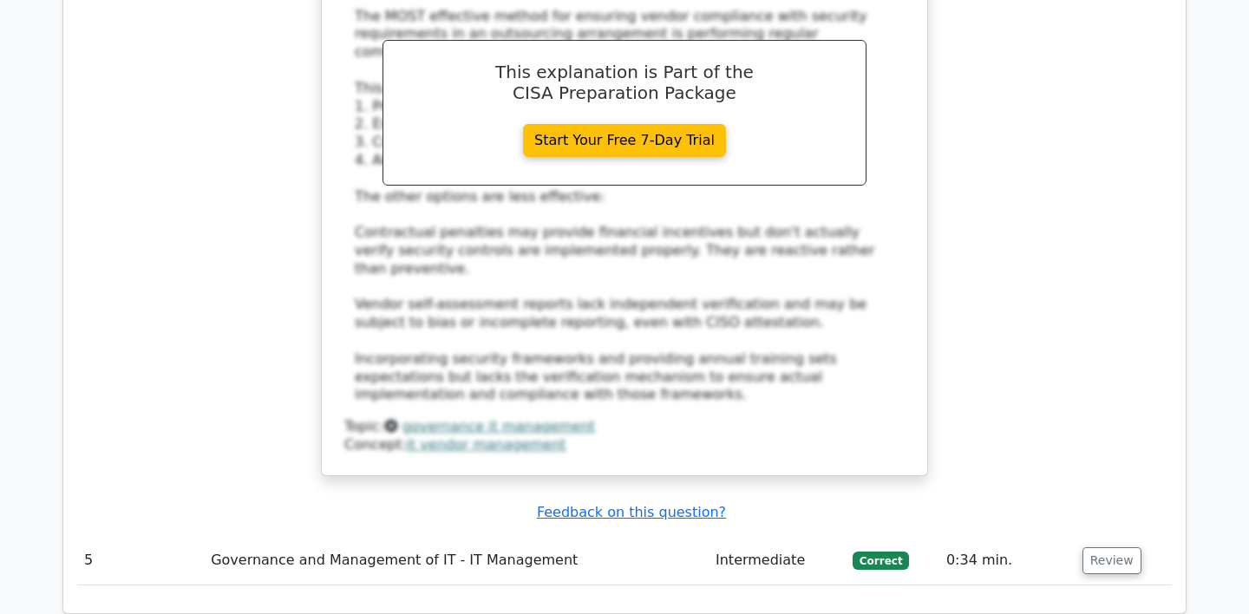
click at [1109, 536] on td "Review" at bounding box center [1123, 560] width 96 height 49
click at [1112, 547] on button "Review" at bounding box center [1111, 560] width 59 height 27
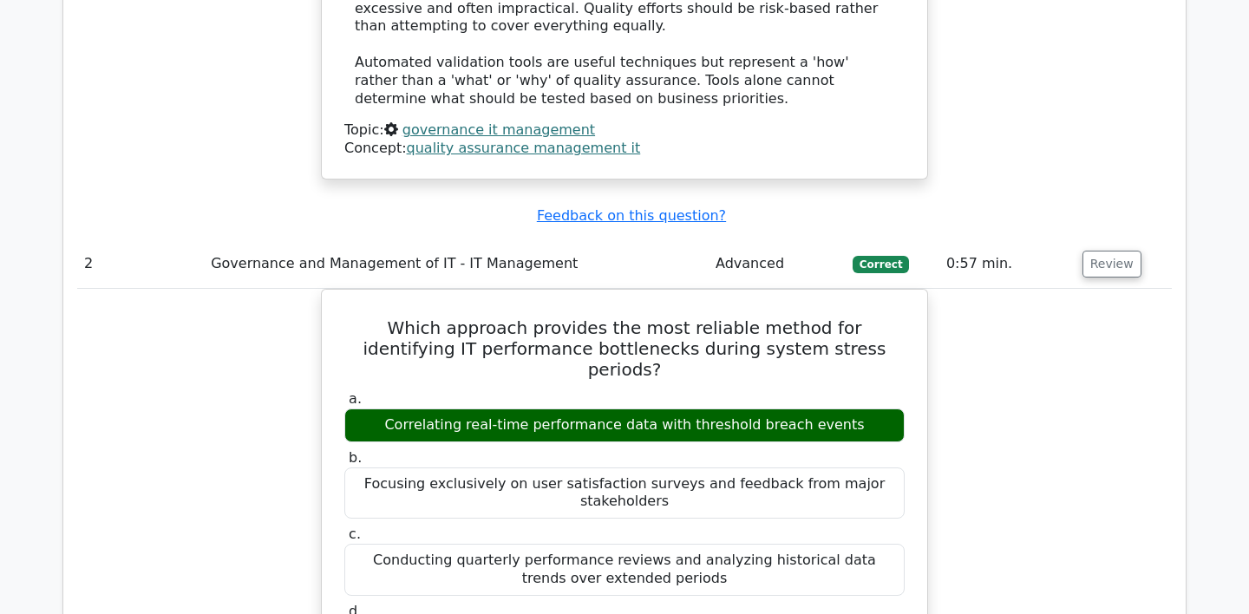
scroll to position [2191, 0]
